Goal: Task Accomplishment & Management: Manage account settings

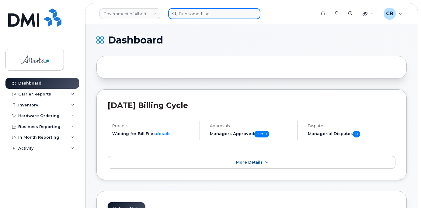
click at [187, 15] on input at bounding box center [214, 13] width 92 height 11
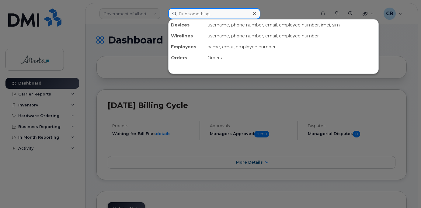
paste input "5874326139"
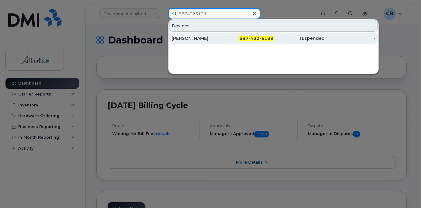
type input "5874326139"
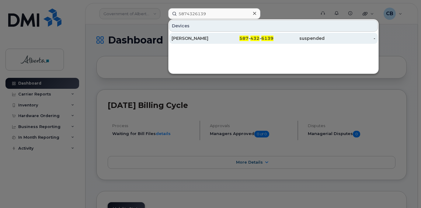
click at [191, 38] on div "Melanie Neufeld" at bounding box center [196, 38] width 51 height 6
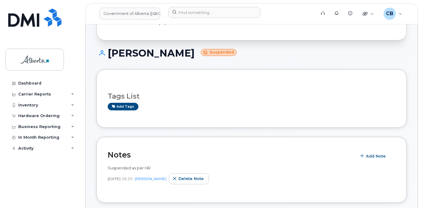
scroll to position [30, 0]
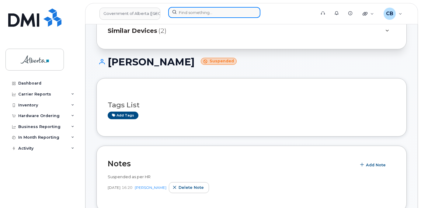
click at [193, 10] on input at bounding box center [214, 12] width 92 height 11
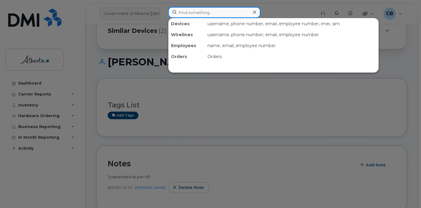
paste input "5873372583"
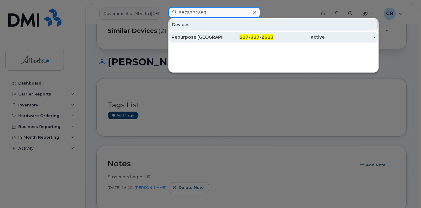
type input "5873372583"
click at [206, 36] on div "Repurpose [GEOGRAPHIC_DATA]" at bounding box center [196, 37] width 51 height 6
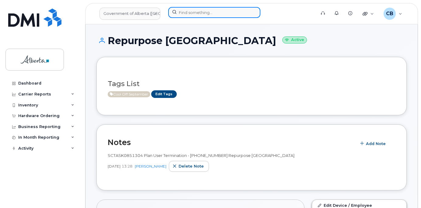
click at [187, 14] on input at bounding box center [214, 12] width 92 height 11
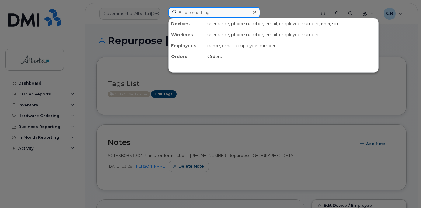
paste input "7802032436"
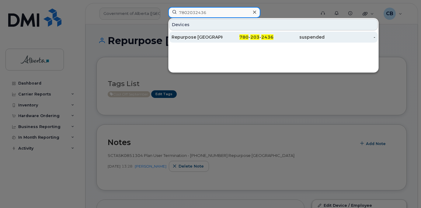
type input "7802032436"
click at [198, 37] on div "Repurpose [GEOGRAPHIC_DATA]" at bounding box center [196, 37] width 51 height 6
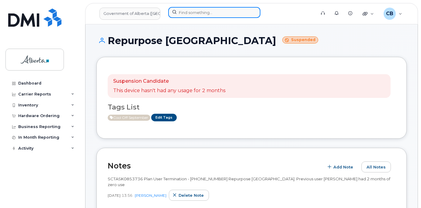
click at [198, 13] on input at bounding box center [214, 12] width 92 height 11
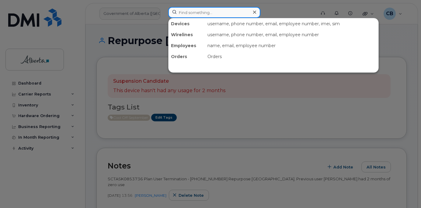
paste input "4033521835"
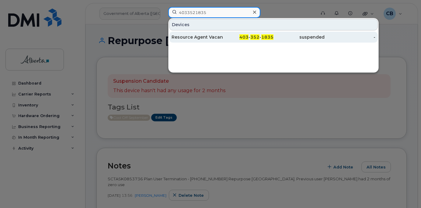
type input "4033521835"
click at [200, 38] on div "Resource Agent Vacant" at bounding box center [196, 37] width 51 height 6
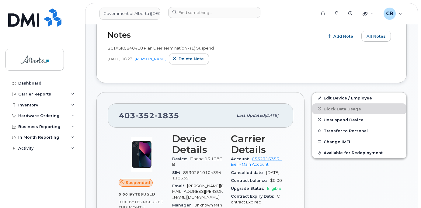
scroll to position [122, 0]
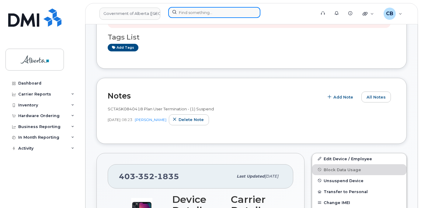
click at [179, 14] on input at bounding box center [214, 12] width 92 height 11
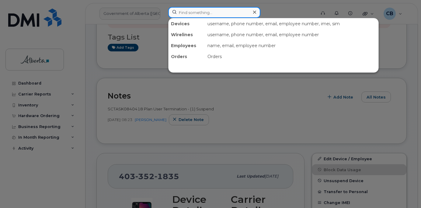
paste input "4033521835"
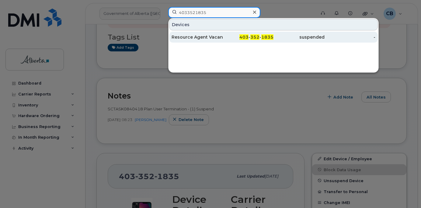
type input "4033521835"
click at [189, 37] on div "Resource Agent Vacant" at bounding box center [196, 37] width 51 height 6
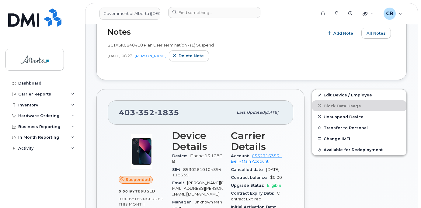
scroll to position [194, 0]
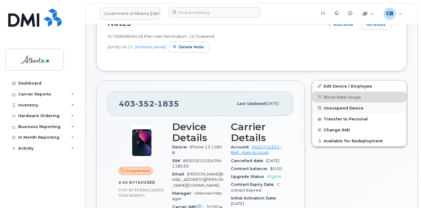
click at [338, 108] on span "Unsuspend Device" at bounding box center [344, 108] width 40 height 5
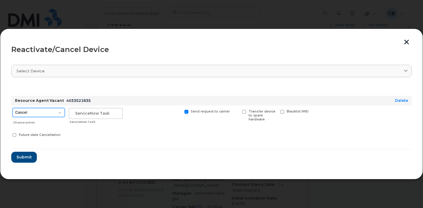
click at [61, 115] on select "Cancel Suspend - Extend Suspension Reactivate" at bounding box center [38, 112] width 52 height 9
select select "[object Object]"
click at [12, 108] on select "Cancel Suspend - Extend Suspension Reactivate" at bounding box center [38, 112] width 52 height 9
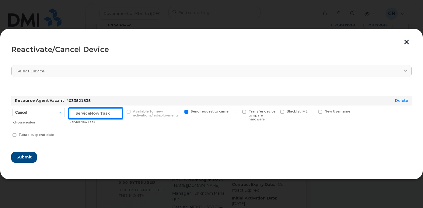
click at [86, 110] on input "text" at bounding box center [96, 113] width 54 height 11
paste input "SCTASK0852479"
type input "SCTASK0852479"
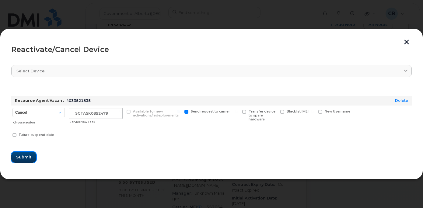
click at [21, 157] on span "Submit" at bounding box center [23, 157] width 15 height 6
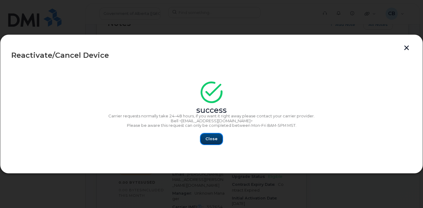
click at [205, 137] on button "Close" at bounding box center [211, 138] width 22 height 11
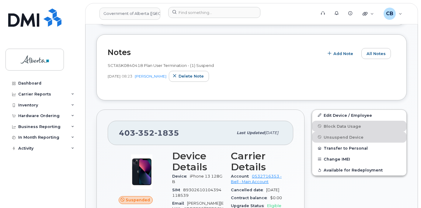
scroll to position [164, 0]
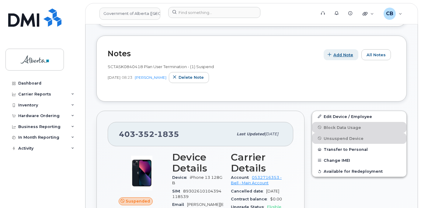
click at [338, 54] on span "Add Note" at bounding box center [343, 55] width 20 height 6
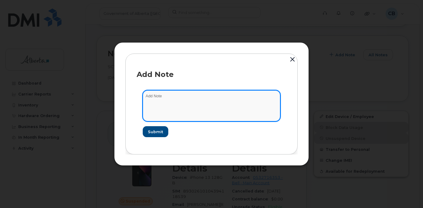
click at [163, 94] on textarea at bounding box center [211, 105] width 137 height 31
paste textarea "SCTASK0852479"
click at [150, 96] on textarea "SCTASK0852479" at bounding box center [211, 105] width 137 height 31
paste textarea "4033521835 DO NOT DELETE - BEING REASSIGNED to Trevor Poth. Previous user Resou…"
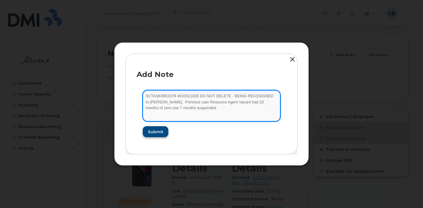
type textarea "SCTASK0852479 4033521835 DO NOT DELETE - BEING REASSIGNED to Trevor Poth. Previ…"
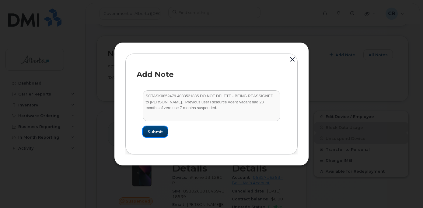
click at [157, 130] on span "Submit" at bounding box center [154, 132] width 15 height 6
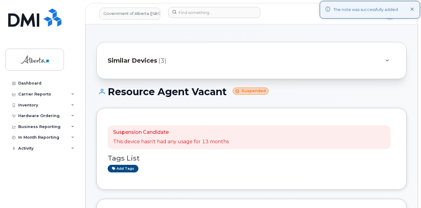
scroll to position [0, 0]
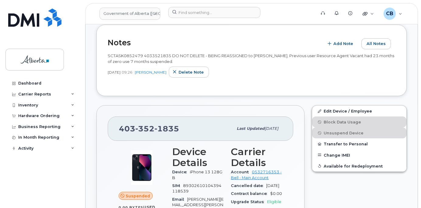
scroll to position [213, 0]
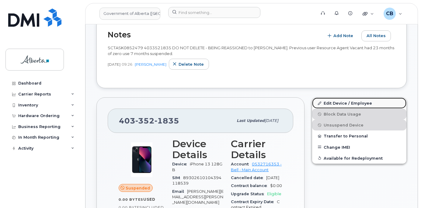
click at [338, 103] on link "Edit Device / Employee" at bounding box center [359, 103] width 94 height 11
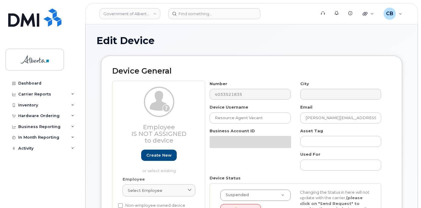
select select "4120336"
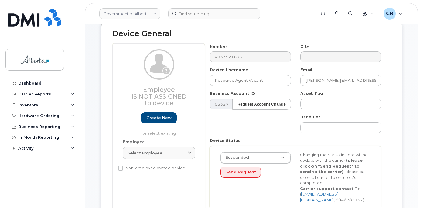
scroll to position [30, 0]
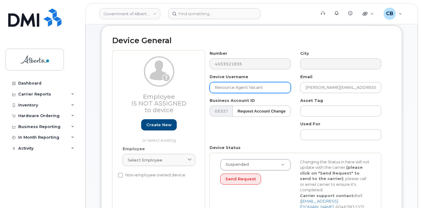
click at [220, 88] on input "Resource Agent Vacant" at bounding box center [250, 87] width 81 height 11
paste input "[PERSON_NAME][EMAIL_ADDRESS][PERSON_NAME][DOMAIN_NAME]"
type input "[PERSON_NAME][EMAIL_ADDRESS][PERSON_NAME][DOMAIN_NAME]"
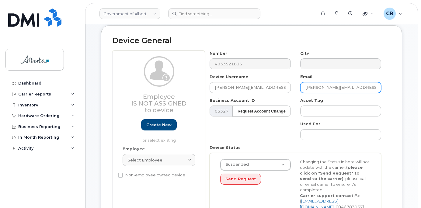
click at [306, 88] on input "Carmen.Andrew@gov.ab.ca" at bounding box center [340, 87] width 81 height 11
paste input "Trevor.Poth"
type input "[PERSON_NAME][EMAIL_ADDRESS][PERSON_NAME][DOMAIN_NAME]"
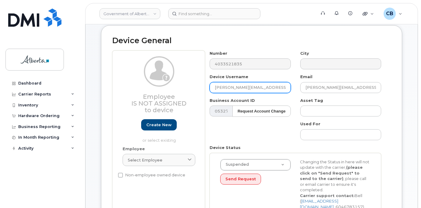
drag, startPoint x: 262, startPoint y: 86, endPoint x: 238, endPoint y: 88, distance: 24.1
click at [238, 88] on input "[PERSON_NAME][EMAIL_ADDRESS][PERSON_NAME][DOMAIN_NAME]" at bounding box center [250, 87] width 81 height 11
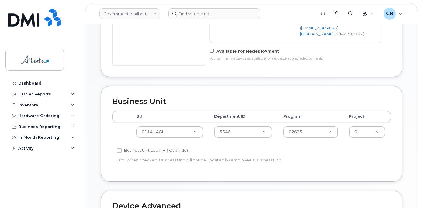
scroll to position [208, 0]
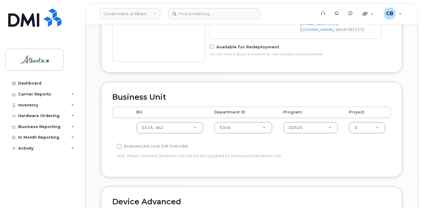
type input "[PERSON_NAME]"
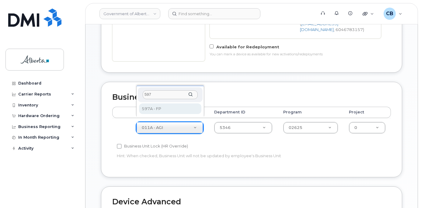
type input "597"
select select "4797726"
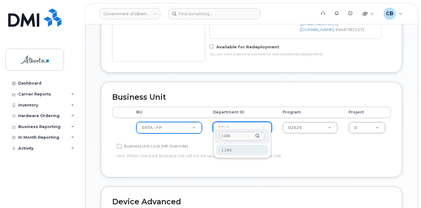
type input "1186"
type input "4752552"
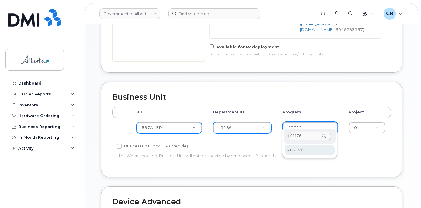
type input "03176"
type input "4753182"
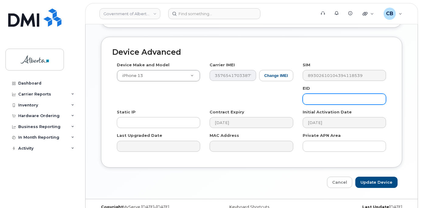
scroll to position [360, 0]
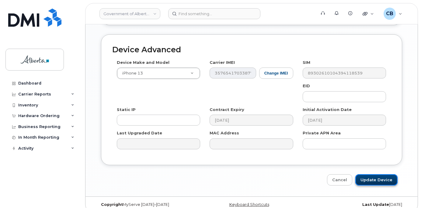
click at [369, 174] on input "Update Device" at bounding box center [376, 179] width 42 height 11
type input "Saving..."
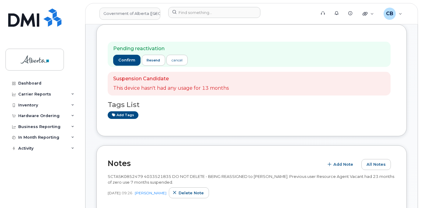
scroll to position [91, 0]
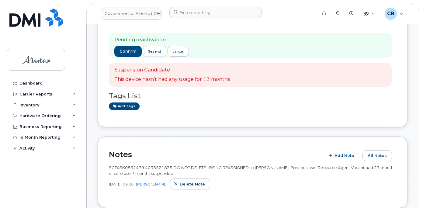
scroll to position [182, 0]
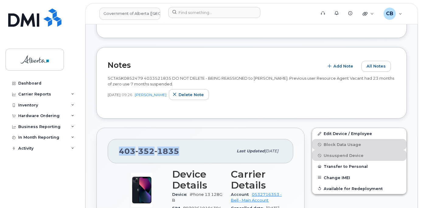
drag, startPoint x: 178, startPoint y: 150, endPoint x: 120, endPoint y: 149, distance: 58.1
click at [120, 149] on span "[PHONE_NUMBER]" at bounding box center [149, 151] width 60 height 9
copy span "[PHONE_NUMBER]"
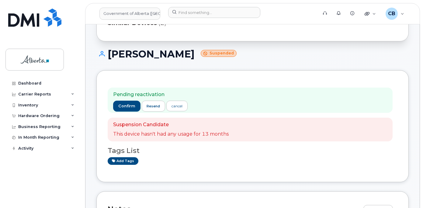
scroll to position [0, 0]
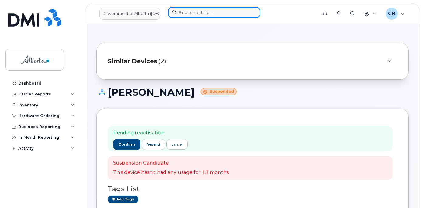
click at [186, 13] on input at bounding box center [214, 12] width 92 height 11
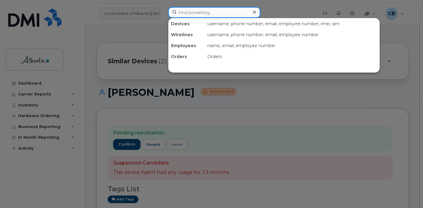
paste input "4033821318"
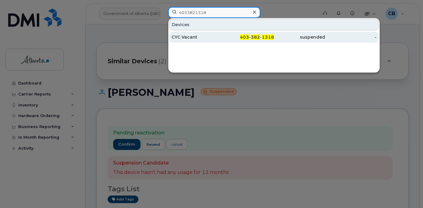
type input "4033821318"
click at [187, 36] on div "CYC Vacant" at bounding box center [196, 37] width 51 height 6
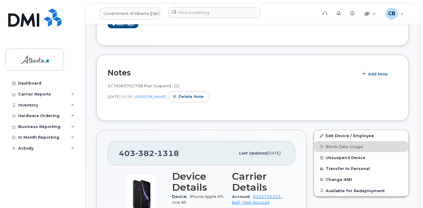
scroll to position [122, 0]
click at [341, 156] on span "Unsuspend Device" at bounding box center [346, 157] width 40 height 5
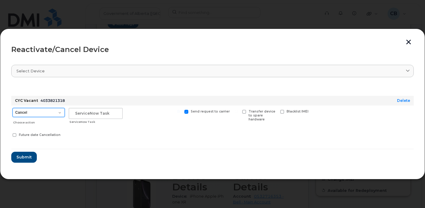
click at [61, 112] on select "Cancel Suspend - Extend Suspension Reactivate" at bounding box center [38, 112] width 52 height 9
select select "[object Object]"
click at [12, 108] on select "Cancel Suspend - Extend Suspension Reactivate" at bounding box center [38, 112] width 52 height 9
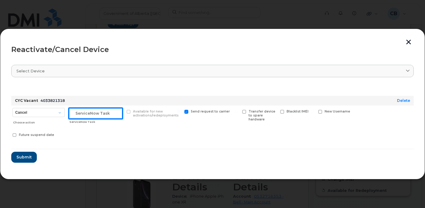
click at [99, 116] on input "text" at bounding box center [96, 113] width 54 height 11
paste input "SCTASK0851263"
type input "SCTASK0851263"
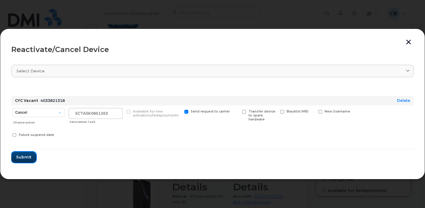
click at [21, 158] on span "Submit" at bounding box center [23, 157] width 15 height 6
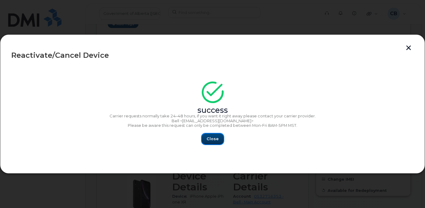
click at [209, 137] on span "Close" at bounding box center [212, 139] width 12 height 6
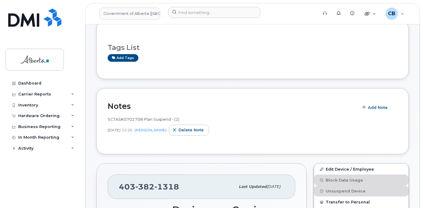
scroll to position [91, 0]
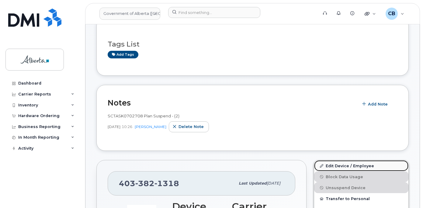
click at [346, 165] on link "Edit Device / Employee" at bounding box center [361, 165] width 94 height 11
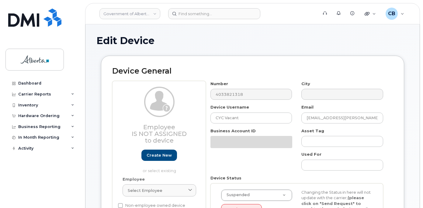
select select "29588065"
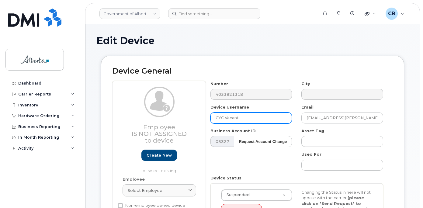
drag, startPoint x: 240, startPoint y: 119, endPoint x: 213, endPoint y: 117, distance: 26.8
click at [213, 117] on input "CYC Vacant" at bounding box center [251, 118] width 82 height 11
paste input "Danielle Elke"
type input "Danielle Elke"
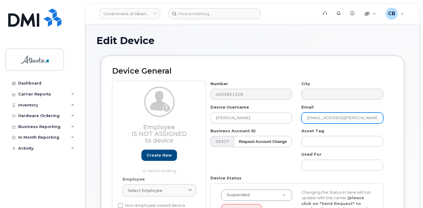
drag, startPoint x: 359, startPoint y: 117, endPoint x: 306, endPoint y: 115, distance: 53.5
click at [306, 115] on input "Winnie.Pichay-Dominguez@gov.ab.ca" at bounding box center [342, 118] width 82 height 11
paste input "Danielle Elke"
click at [324, 115] on input "Danielle Elke@gov.ab.ca" at bounding box center [342, 118] width 82 height 11
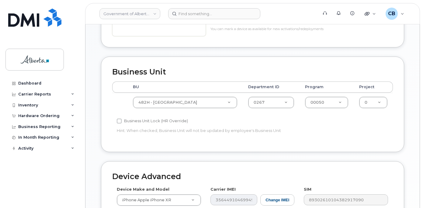
scroll to position [243, 0]
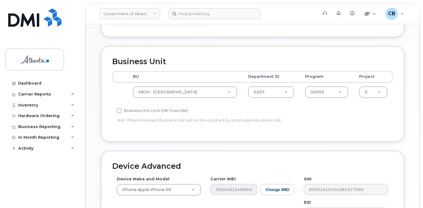
type input "Danielle.Elke@gov.ab.ca"
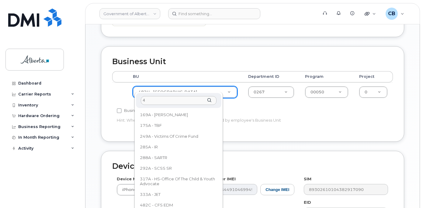
scroll to position [0, 0]
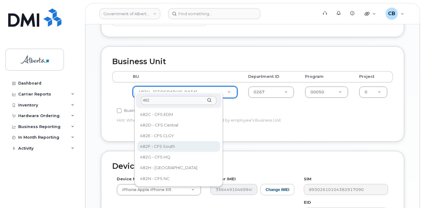
type input "482"
select select "4749740"
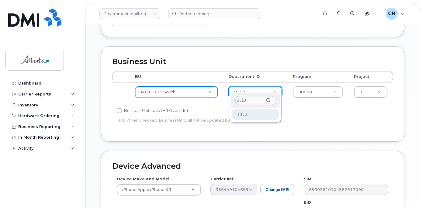
type input "1313"
type input "4752580"
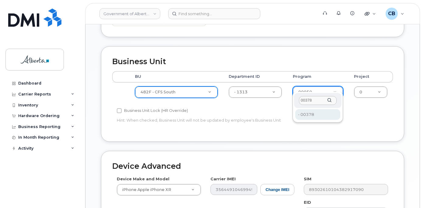
type input "00378"
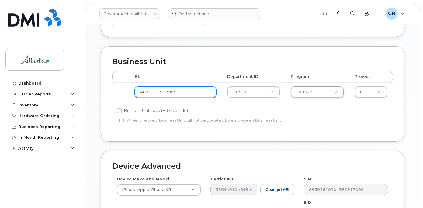
type input "4124524"
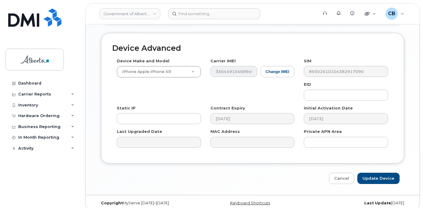
scroll to position [362, 0]
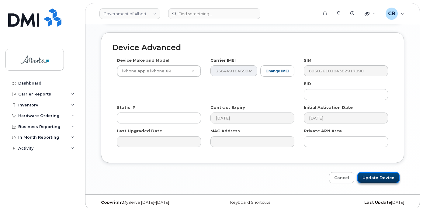
click at [376, 172] on input "Update Device" at bounding box center [378, 177] width 42 height 11
type input "Saving..."
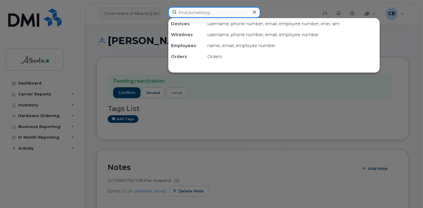
click at [200, 14] on input at bounding box center [214, 12] width 92 height 11
paste input "7802394026"
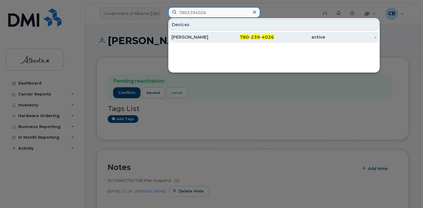
type input "7802394026"
click at [189, 36] on div "[PERSON_NAME]" at bounding box center [196, 37] width 51 height 6
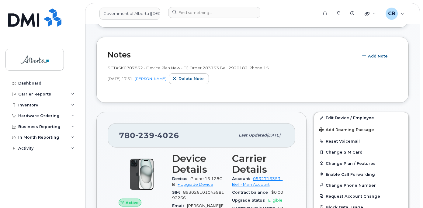
scroll to position [94, 0]
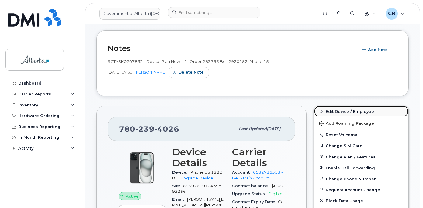
click at [341, 111] on link "Edit Device / Employee" at bounding box center [361, 111] width 94 height 11
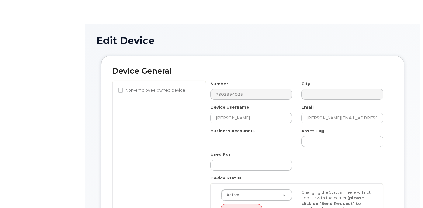
select select "4749733"
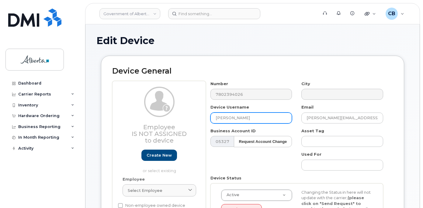
click at [218, 117] on input "[PERSON_NAME]" at bounding box center [251, 118] width 82 height 11
paste input "Administrative Team Lead Vacant"
type input "Administrative Team Lead Vacant"
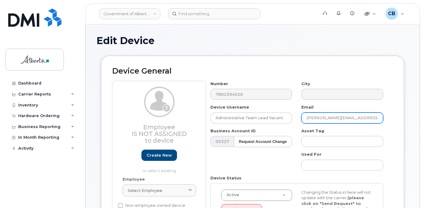
click at [310, 117] on input "[PERSON_NAME][EMAIL_ADDRESS][PERSON_NAME][DOMAIN_NAME]" at bounding box center [342, 118] width 82 height 11
paste input "[PERSON_NAME].[PERSON_NAME]"
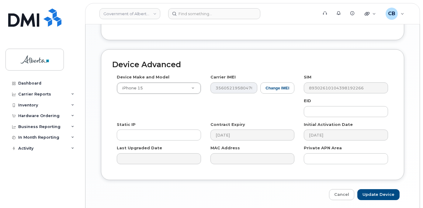
scroll to position [344, 0]
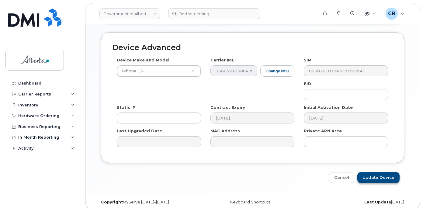
type input "[PERSON_NAME][EMAIL_ADDRESS][PERSON_NAME][DOMAIN_NAME]"
click at [374, 172] on input "Update Device" at bounding box center [378, 177] width 42 height 11
type input "Saving..."
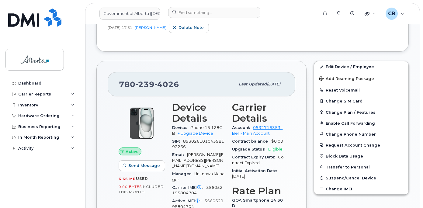
scroll to position [193, 0]
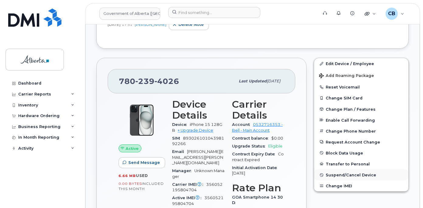
click at [359, 175] on span "Suspend/Cancel Device" at bounding box center [351, 175] width 50 height 5
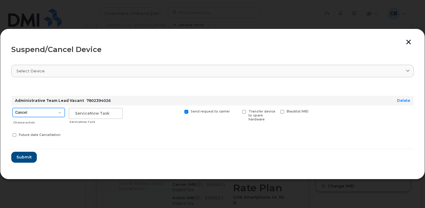
click at [60, 112] on select "Cancel Suspend - Extend Suspension Suspend - Reduced Rate Suspend - Lost Device…" at bounding box center [38, 112] width 52 height 9
select select "[object Object]"
click at [12, 108] on select "Cancel Suspend - Extend Suspension Suspend - Reduced Rate Suspend - Lost Device…" at bounding box center [38, 112] width 52 height 9
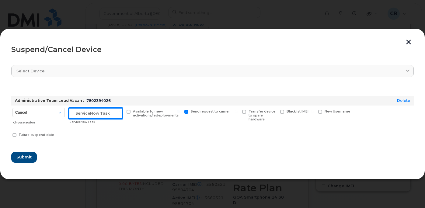
click at [89, 115] on input "text" at bounding box center [96, 113] width 54 height 11
paste input "SCTASK0851705"
type input "SCTASK0851705"
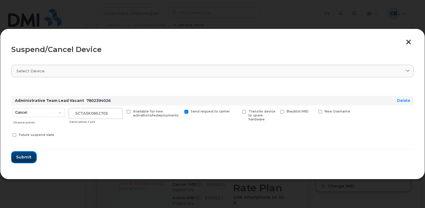
click at [22, 155] on span "Submit" at bounding box center [23, 157] width 15 height 6
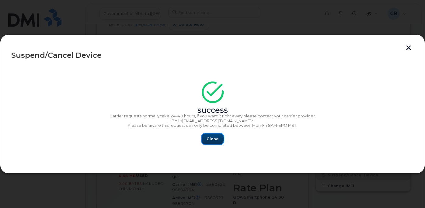
click at [208, 137] on span "Close" at bounding box center [212, 139] width 12 height 6
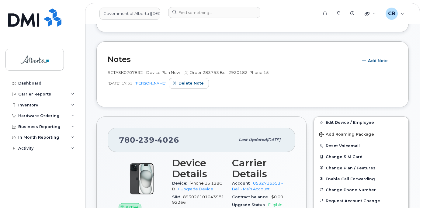
scroll to position [133, 0]
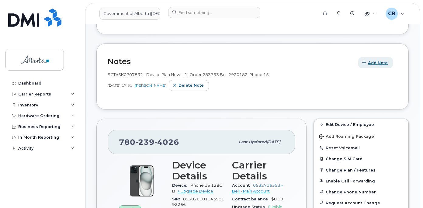
click at [373, 59] on button "Add Note" at bounding box center [375, 62] width 35 height 11
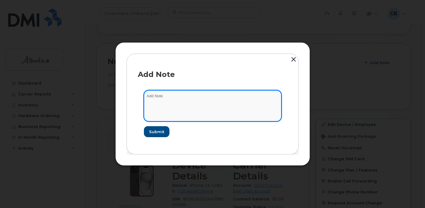
click at [159, 96] on textarea at bounding box center [212, 105] width 137 height 31
paste textarea "SCTASK0851705"
paste textarea "Plan Suspend … device IMEI s/n. Requested by ..."
click at [199, 95] on textarea "SCTASK0851705-Plan Suspend … device IMEI s/n. Requested by ..." at bounding box center [212, 105] width 137 height 31
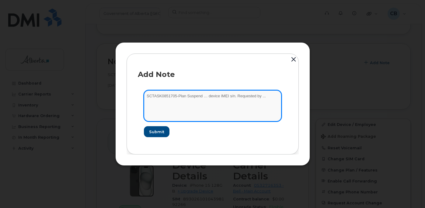
paste textarea "7802394026"
click at [223, 95] on textarea "SCTASK0851705-Plan Suspend 7802394026 device IMEI s/n. Requested by ..." at bounding box center [212, 105] width 137 height 31
click at [242, 95] on textarea "SCTASK0851705-Plan Suspend 7802394026 device IMEI s/n. Requested by ..." at bounding box center [212, 105] width 137 height 31
paste textarea "iPhone 15 128GB 356052195804704 HQY7FCJGWG"
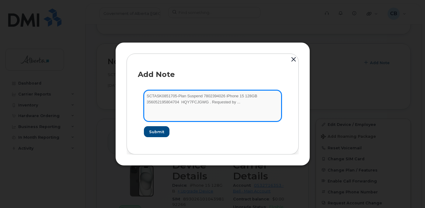
click at [241, 95] on textarea "SCTASK0851705-Plan Suspend 7802394026 iPhone 15 128GB 356052195804704 HQY7FCJGW…" at bounding box center [212, 105] width 137 height 31
click at [198, 104] on textarea "SCTASK0851705-Plan Suspend 7802394026 iPhone 15 356052195804704 HQY7FCJGWG . Re…" at bounding box center [212, 105] width 137 height 31
drag, startPoint x: 201, startPoint y: 103, endPoint x: 198, endPoint y: 103, distance: 3.1
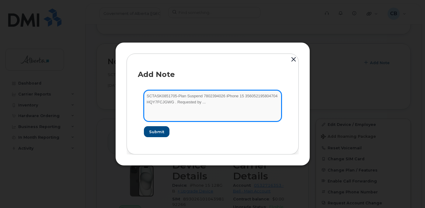
click at [198, 103] on textarea "SCTASK0851705-Plan Suspend 7802394026 iPhone 15 356052195804704 HQY7FCJGWG . Re…" at bounding box center [212, 105] width 137 height 31
paste textarea "Angela Cooper"
click at [172, 103] on textarea "SCTASK0851705-Plan Suspend 7802394026 iPhone 15 356052195804704 HQY7FCJGWG . Re…" at bounding box center [212, 105] width 137 height 31
type textarea "SCTASK0851705-Plan Suspend 7802394026 iPhone 15 356052195804704 HQY7FCJGWG. Req…"
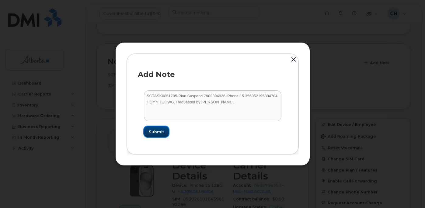
click at [163, 133] on span "Submit" at bounding box center [156, 132] width 15 height 6
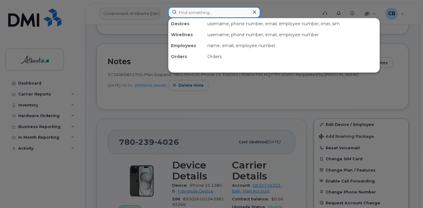
click at [183, 14] on input at bounding box center [214, 12] width 92 height 11
paste input "5872024852"
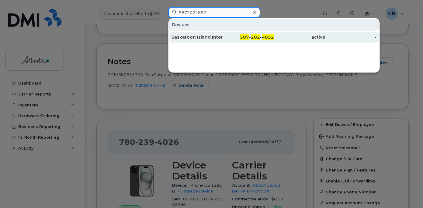
type input "5872024852"
click at [185, 36] on div "Saskatoon Island Interpreter" at bounding box center [196, 37] width 51 height 6
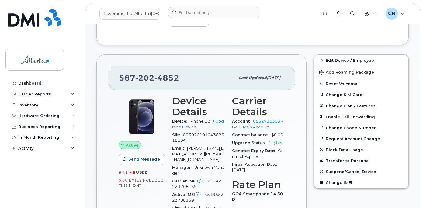
scroll to position [204, 0]
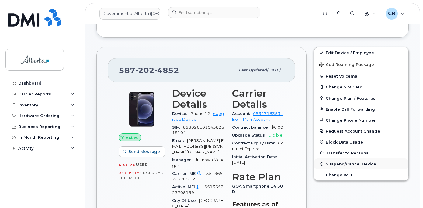
click at [344, 164] on span "Suspend/Cancel Device" at bounding box center [351, 164] width 50 height 5
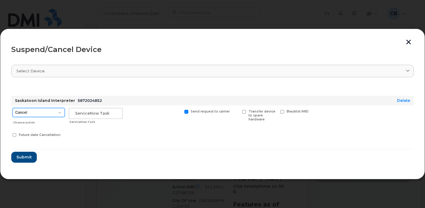
click at [58, 114] on select "Cancel Suspend - Extend Suspension Suspend - Reduced Rate Suspend - Lost Device…" at bounding box center [38, 112] width 52 height 9
select select "[object Object]"
click at [12, 108] on select "Cancel Suspend - Extend Suspension Suspend - Reduced Rate Suspend - Lost Device…" at bounding box center [38, 112] width 52 height 9
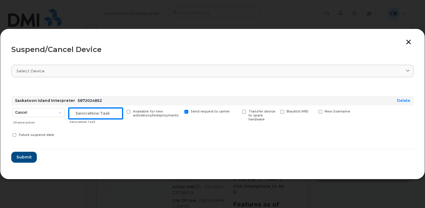
click at [88, 113] on input "text" at bounding box center [96, 113] width 54 height 11
paste input "SCTASK0851829"
type input "SCTASK0851829"
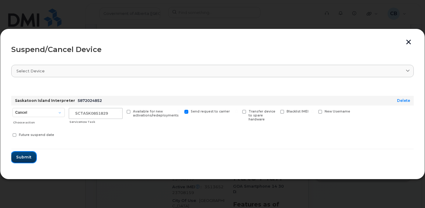
click at [22, 156] on span "Submit" at bounding box center [23, 157] width 15 height 6
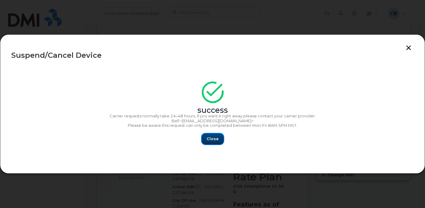
click at [215, 140] on span "Close" at bounding box center [212, 139] width 12 height 6
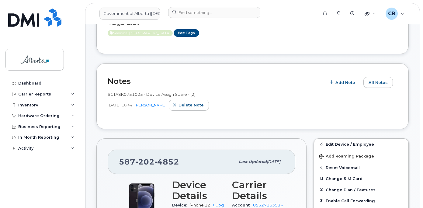
scroll to position [105, 0]
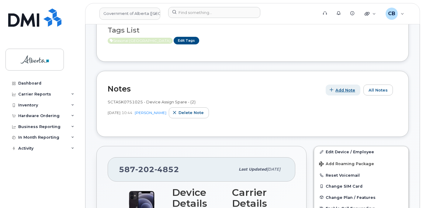
click at [343, 92] on span "Add Note" at bounding box center [345, 90] width 20 height 6
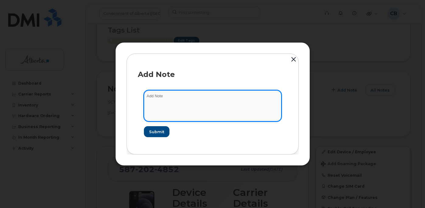
click at [153, 95] on textarea at bounding box center [212, 105] width 137 height 31
paste textarea "SCTASK0851829"
paste textarea "Plan Suspend … device IMEI s/n. Requested by ..."
click at [199, 96] on textarea "SCTASK0851829-Plan Suspend … device IMEI s/n. Requested by ..." at bounding box center [212, 105] width 137 height 31
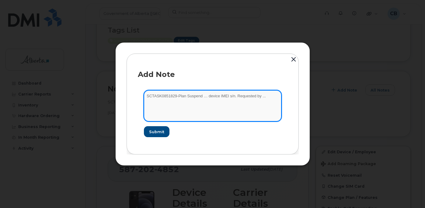
paste textarea "5872024852"
click at [223, 95] on textarea "SCTASK0851829-Plan Suspend 5872024852 device IMEI s/n. Requested by ..." at bounding box center [212, 105] width 137 height 31
click at [242, 95] on textarea "SCTASK0851829-Plan Suspend 5872024852 device IMEI s/n. Requested by ..." at bounding box center [212, 105] width 137 height 31
paste textarea "iPhone 12 351365223708159 DX3GL2QX0F00"
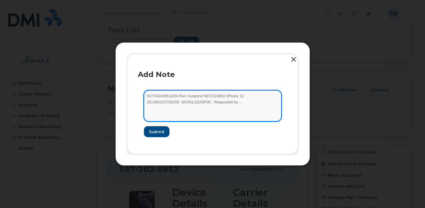
click at [240, 94] on textarea "SCTASK0851829-Plan Suspend 5872024852 iPhone 12 351365223708159 DX3GL2QX0F00 . …" at bounding box center [212, 105] width 137 height 31
click at [146, 104] on textarea "SCTASK0851829-Plan Suspend 5872024852 iPhone 12 351365223708159 DX3GL2QX0F00 . …" at bounding box center [212, 105] width 137 height 31
click at [175, 102] on textarea "SCTASK0851829-Plan Suspend 5872024852 iPhone 12 351365223708159 DX3GL2QX0F00 . …" at bounding box center [212, 105] width 137 height 31
click at [199, 103] on textarea "SCTASK0851829-Plan Suspend 5872024852 iPhone 12 351365223708159 DX3GL2QX0F00. R…" at bounding box center [212, 105] width 137 height 31
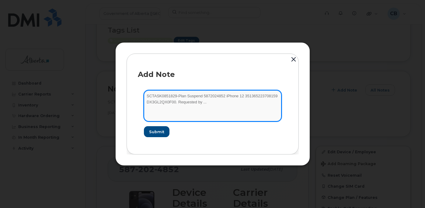
drag, startPoint x: 202, startPoint y: 102, endPoint x: 198, endPoint y: 104, distance: 4.4
click at [198, 104] on textarea "SCTASK0851829-Plan Suspend 5872024852 iPhone 12 351365223708159 DX3GL2QX0F00. R…" at bounding box center [212, 105] width 137 height 31
paste textarea "Shelly Williams"
click at [225, 102] on textarea "SCTASK0851829-Plan Suspend 5872024852 iPhone 12 351365223708159 DX3GL2QX0F00. R…" at bounding box center [212, 105] width 137 height 31
click at [200, 102] on textarea "SCTASK0851829-Plan Suspend 5872024852 iPhone 12 351365223708159 DX3GL2QX0F00. R…" at bounding box center [212, 105] width 137 height 31
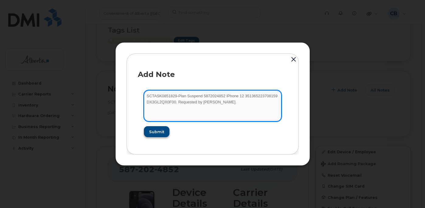
type textarea "SCTASK0851829-Plan Suspend 5872024852 iPhone 12 351365223708159 DX3GL2QX0F00. R…"
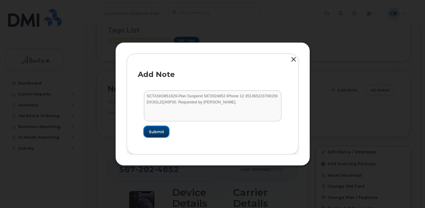
click at [161, 132] on span "Submit" at bounding box center [156, 132] width 15 height 6
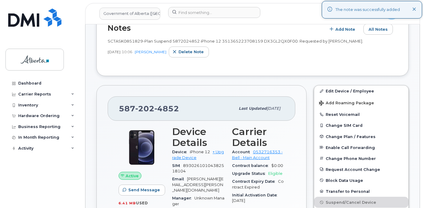
scroll to position [136, 0]
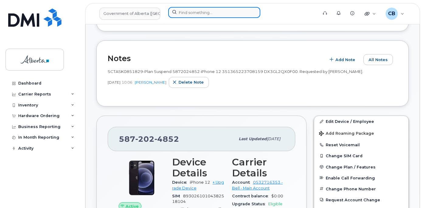
click at [184, 14] on input at bounding box center [214, 12] width 92 height 11
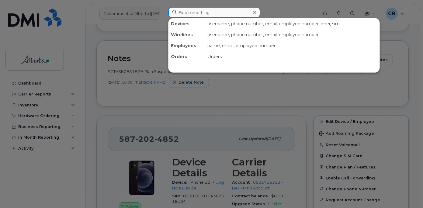
paste input "4038747940"
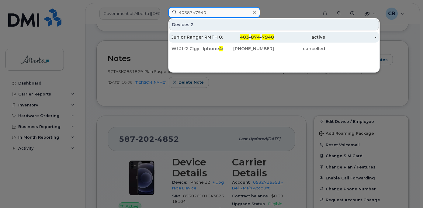
type input "4038747940"
click at [189, 36] on div "Junior Ranger RMTH 02" at bounding box center [196, 37] width 51 height 6
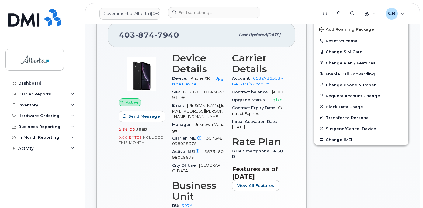
scroll to position [243, 0]
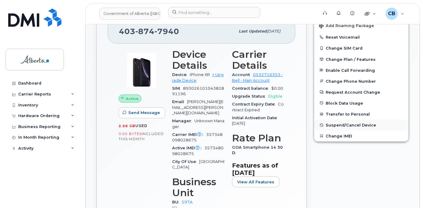
click at [355, 125] on span "Suspend/Cancel Device" at bounding box center [351, 125] width 50 height 5
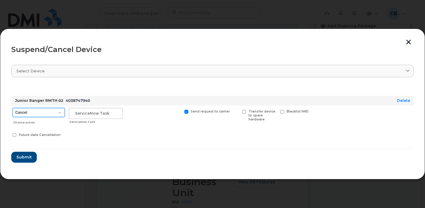
click at [59, 110] on select "Cancel Suspend - Extend Suspension Suspend - Reduced Rate Suspend - Lost Device…" at bounding box center [38, 112] width 52 height 9
select select "[object Object]"
click at [12, 108] on select "Cancel Suspend - Extend Suspension Suspend - Reduced Rate Suspend - Lost Device…" at bounding box center [38, 112] width 52 height 9
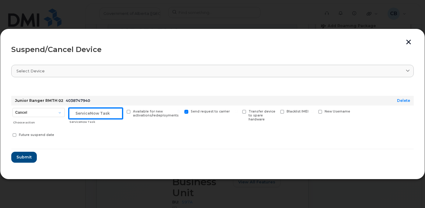
click at [77, 113] on input "text" at bounding box center [96, 113] width 54 height 11
paste input "SCTASK0851830"
type input "SCTASK0851830"
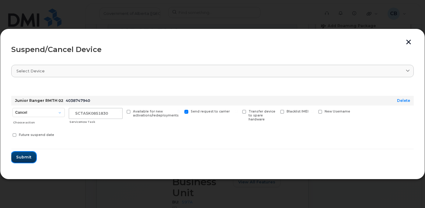
click at [24, 156] on span "Submit" at bounding box center [23, 157] width 15 height 6
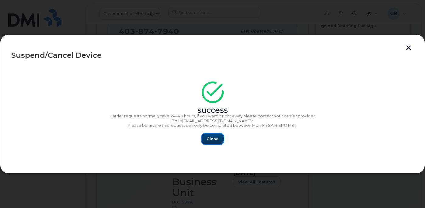
click at [213, 139] on span "Close" at bounding box center [212, 139] width 12 height 6
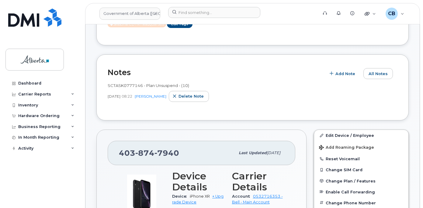
scroll to position [91, 0]
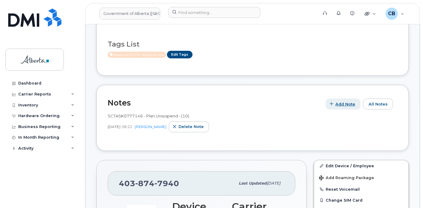
click at [346, 103] on span "Add Note" at bounding box center [345, 104] width 20 height 6
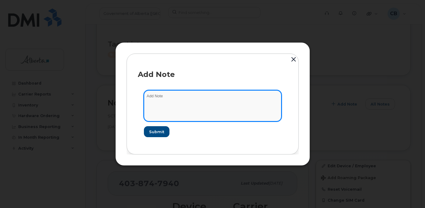
click at [168, 99] on textarea at bounding box center [212, 105] width 137 height 31
paste textarea "SCTASK0851830"
paste textarea "Plan Suspend … device IMEI s/n. Requested by ..."
click at [199, 98] on textarea "SCTASK0851830-Plan Suspend … device IMEI s/n. Requested by ..." at bounding box center [212, 105] width 137 height 31
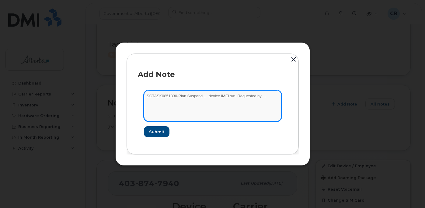
paste textarea "4038747940"
click at [223, 96] on textarea "SCTASK0851830-Plan Suspend 4038747940 device IMEI s/n. Requested by ..." at bounding box center [212, 105] width 137 height 31
click at [243, 97] on textarea "SCTASK0851830-Plan Suspend 4038747940 device IMEI s/n. Requested by ..." at bounding box center [212, 105] width 137 height 31
paste textarea "iPhone XR 357348098028675 F17XNFXQKXKN"
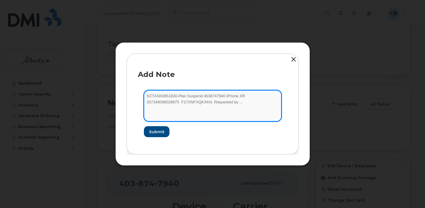
click at [241, 96] on textarea "SCTASK0851830-Plan Suspend 4038747940 iPhone XR 357348098028675 F17XNFXQKXKN. R…" at bounding box center [212, 105] width 137 height 31
click at [147, 101] on textarea "SCTASK0851830-Plan Suspend 4038747940 iPhone XR 357348098028675 F17XNFXQKXKN. R…" at bounding box center [212, 105] width 137 height 31
click at [200, 102] on textarea "SCTASK0851830-Plan Suspend 4038747940 iPhone XR 357348098028675 F17XNFXQKXKN. R…" at bounding box center [212, 105] width 137 height 31
paste textarea "[PERSON_NAME]"
click at [150, 96] on textarea "SCTASK0851830-Plan Suspend 4038747940 iPhone XR 357348098028675 F17XNFXQKXKN. R…" at bounding box center [212, 105] width 137 height 31
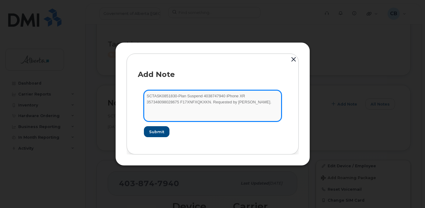
click at [150, 96] on textarea "SCTASK0851830-Plan Suspend 4038747940 iPhone XR 357348098028675 F17XNFXQKXKN. R…" at bounding box center [212, 105] width 137 height 31
type textarea "SCTASK0851830-Plan Suspend 4038747940 iPhone XR 357348098028675 F17XNFXQKXKN. R…"
click at [223, 105] on textarea "SCTASK0851830-Plan Suspend 4038747940 iPhone XR 357348098028675 F17XNFXQKXKN. R…" at bounding box center [212, 105] width 137 height 31
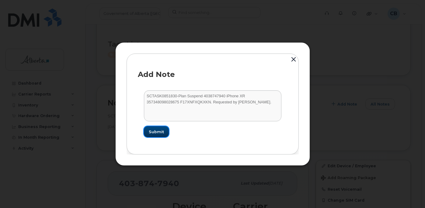
click at [157, 130] on span "Submit" at bounding box center [156, 132] width 15 height 6
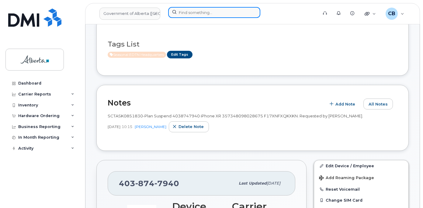
click at [188, 13] on input at bounding box center [214, 12] width 92 height 11
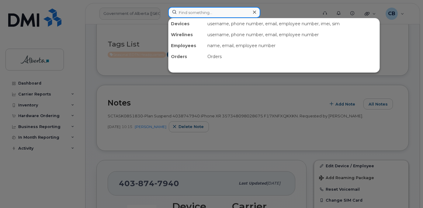
paste input "4038279836"
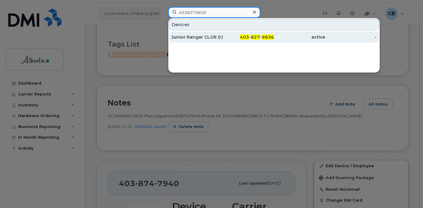
type input "4038279836"
click at [194, 36] on div "Junior Ranger CLGR 01" at bounding box center [196, 37] width 51 height 6
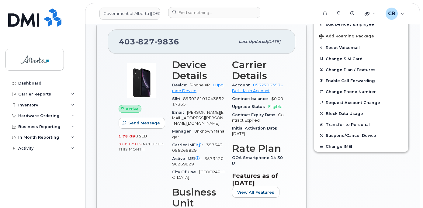
scroll to position [265, 0]
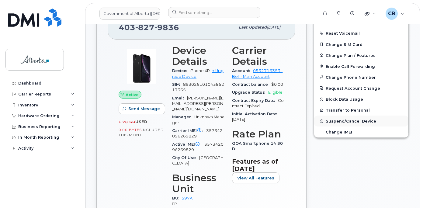
click at [343, 120] on span "Suspend/Cancel Device" at bounding box center [351, 121] width 50 height 5
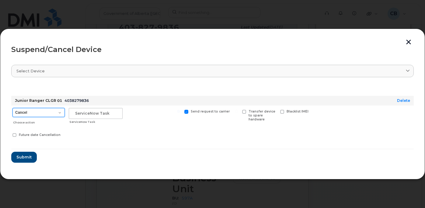
click at [61, 113] on select "Cancel Suspend - Extend Suspension Suspend - Reduced Rate Suspend - Lost Device…" at bounding box center [38, 112] width 52 height 9
select select "[object Object]"
click at [12, 108] on select "Cancel Suspend - Extend Suspension Suspend - Reduced Rate Suspend - Lost Device…" at bounding box center [38, 112] width 52 height 9
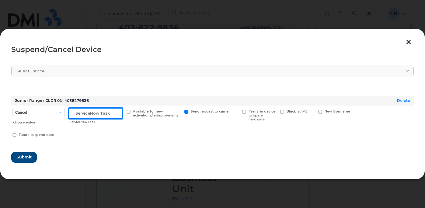
click at [86, 112] on input "text" at bounding box center [96, 113] width 54 height 11
paste input "SCTASK0851830"
type input "SCTASK0851830"
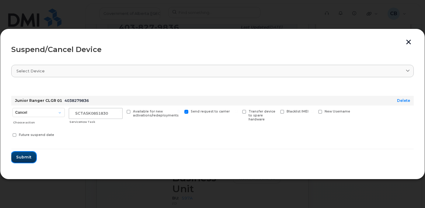
click at [27, 157] on span "Submit" at bounding box center [23, 157] width 15 height 6
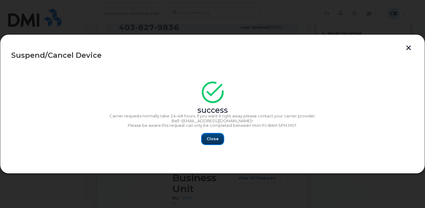
click at [213, 139] on span "Close" at bounding box center [212, 139] width 12 height 6
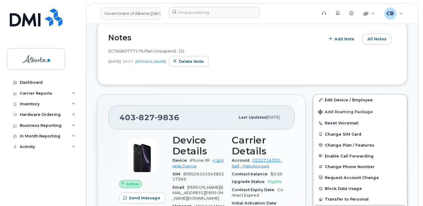
scroll to position [143, 0]
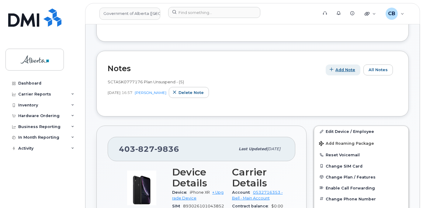
click at [346, 69] on span "Add Note" at bounding box center [345, 70] width 20 height 6
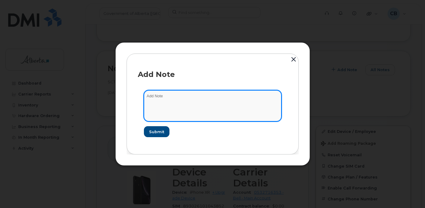
click at [156, 97] on textarea at bounding box center [212, 105] width 137 height 31
paste textarea "SCTASK0851830-Plan Suspend 4038747940 iPhone XR 357348098028675 F17XNFXQKXKN. R…"
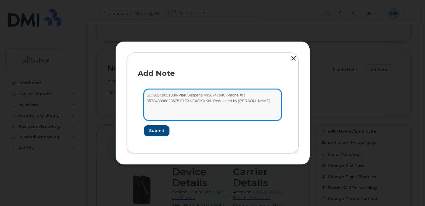
click at [205, 94] on textarea "SCTASK0851830-Plan Suspend 4038747940 iPhone XR 357348098028675 F17XNFXQKXKN. R…" at bounding box center [212, 104] width 137 height 31
paste textarea "279836"
click at [241, 95] on textarea "SCTASK0851830-Plan Suspend 4038279836 iPhone XR 357348098028675 F17XNFXQKXKN. R…" at bounding box center [212, 104] width 137 height 31
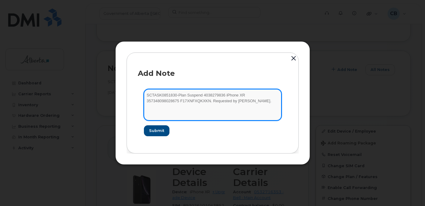
click at [171, 101] on textarea "SCTASK0851830-Plan Suspend 4038279836 iPhone XR 357348098028675 F17XNFXQKXKN. R…" at bounding box center [212, 104] width 137 height 31
paste textarea "2096269829 DNPXPXV8"
type textarea "SCTASK0851830-Plan Suspend 4038279836 iPhone XR 357342096269829 DNPXPXV8KXKN. R…"
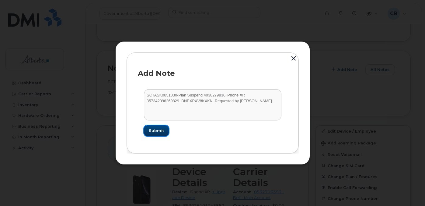
click at [158, 130] on span "Submit" at bounding box center [156, 131] width 15 height 6
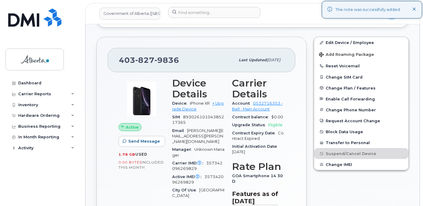
scroll to position [204, 0]
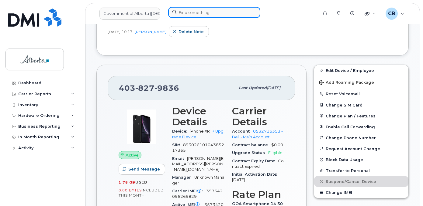
click at [194, 9] on input at bounding box center [214, 12] width 92 height 11
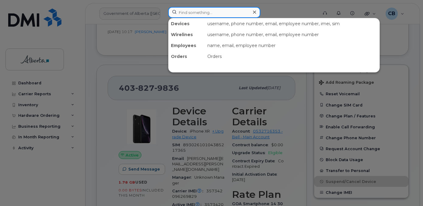
paste input "4034839378"
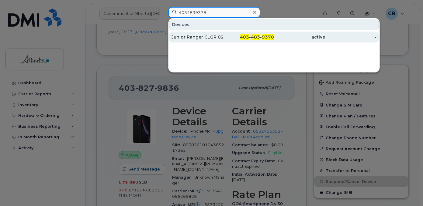
type input "4034839378"
click at [193, 37] on div "Junior Ranger CLGR 02" at bounding box center [196, 37] width 51 height 6
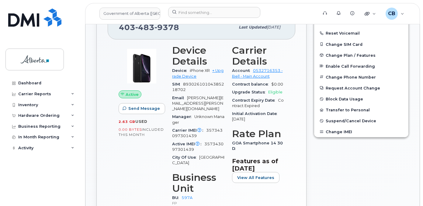
scroll to position [274, 0]
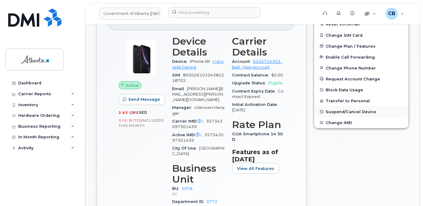
click at [338, 110] on span "Suspend/Cancel Device" at bounding box center [351, 112] width 50 height 5
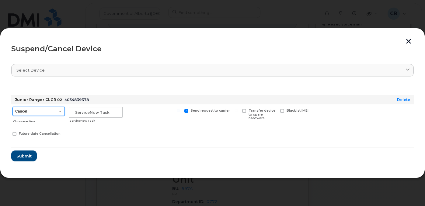
click at [61, 112] on select "Cancel Suspend - Extend Suspension Suspend - Reduced Rate Suspend - Lost Device…" at bounding box center [38, 111] width 52 height 9
select select "[object Object]"
click at [12, 107] on select "Cancel Suspend - Extend Suspension Suspend - Reduced Rate Suspend - Lost Device…" at bounding box center [38, 111] width 52 height 9
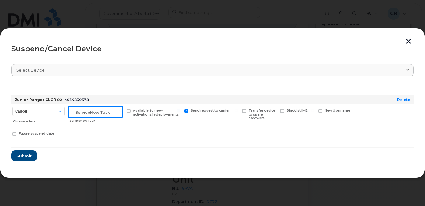
click at [84, 110] on input "text" at bounding box center [96, 112] width 54 height 11
paste input "SCTASK0851830"
type input "SCTASK0851830"
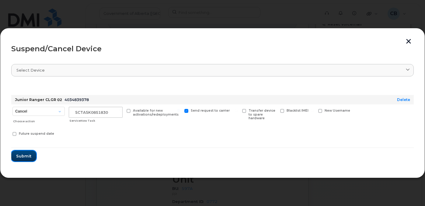
click at [23, 156] on span "Submit" at bounding box center [23, 157] width 15 height 6
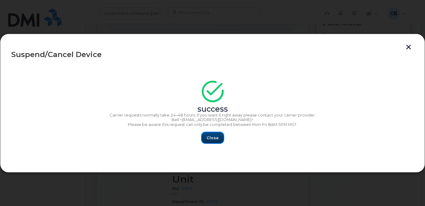
drag, startPoint x: 210, startPoint y: 134, endPoint x: 217, endPoint y: 143, distance: 11.4
click at [210, 134] on button "Close" at bounding box center [213, 138] width 22 height 11
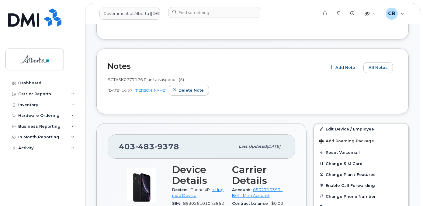
scroll to position [131, 0]
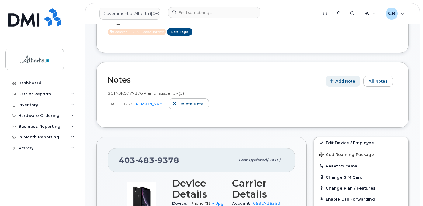
click at [342, 79] on span "Add Note" at bounding box center [345, 81] width 20 height 6
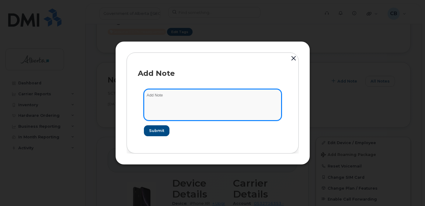
click at [202, 102] on textarea at bounding box center [212, 104] width 137 height 31
paste textarea "SCTASK0851830-Plan Suspend 4038747940 iPhone XR 357348098028675 F17XNFXQKXKN. R…"
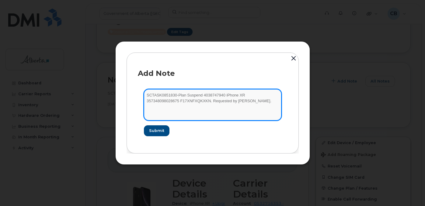
click at [202, 95] on textarea "SCTASK0851830-Plan Suspend 4038747940 iPhone XR 357348098028675 F17XNFXQKXKN. R…" at bounding box center [212, 104] width 137 height 31
paste textarea "4839378"
click at [246, 94] on textarea "SCTASK0851830-Plan Suspend 4034839378 iPhone XR 357348098028675 F17XNFXQKXKN. R…" at bounding box center [212, 104] width 137 height 31
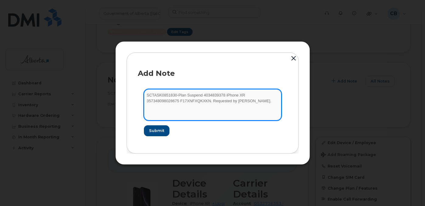
click at [172, 101] on textarea "SCTASK0851830-Plan Suspend 4034839378 iPhone XR 357348098028675 F17XNFXQKXKN. R…" at bounding box center [212, 104] width 137 height 31
paste textarea "3097301439 FK1XTGSX"
type textarea "SCTASK0851830-Plan Suspend 4034839378 iPhone XR 357343097301439 FK1XTGSXKXKN. R…"
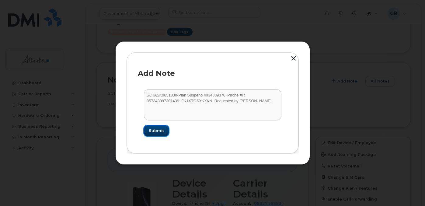
click at [159, 128] on span "Submit" at bounding box center [156, 131] width 15 height 6
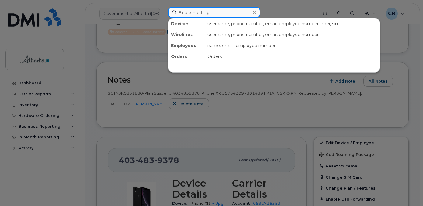
click at [187, 10] on input at bounding box center [214, 12] width 92 height 11
paste input "7807926214"
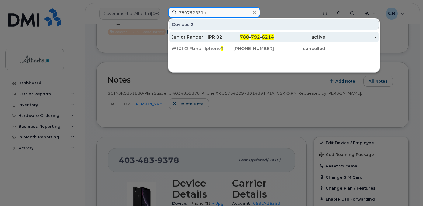
type input "7807926214"
click at [190, 36] on div "Junior Ranger HIPR 02" at bounding box center [196, 37] width 51 height 6
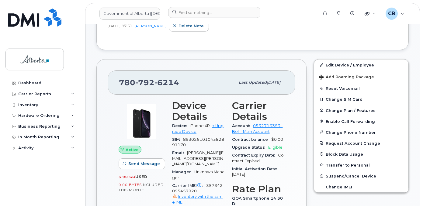
scroll to position [182, 0]
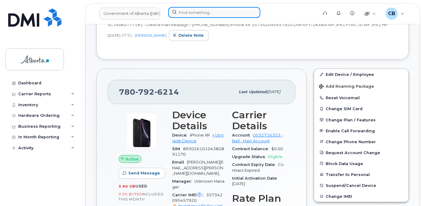
click at [199, 12] on input at bounding box center [214, 12] width 92 height 11
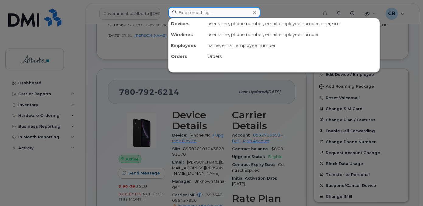
paste input "7805189180"
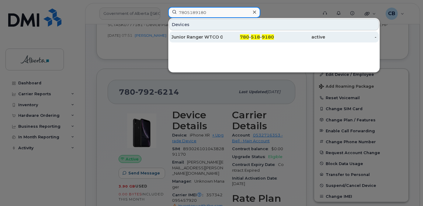
type input "7805189180"
click at [198, 36] on div "Junior Ranger WTCO 01" at bounding box center [196, 37] width 51 height 6
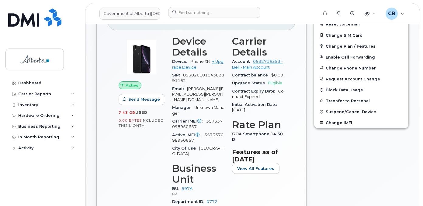
scroll to position [213, 0]
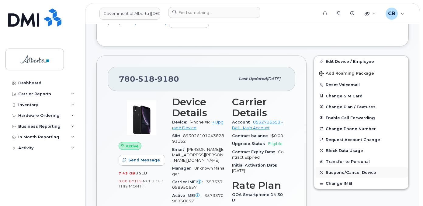
click at [346, 172] on span "Suspend/Cancel Device" at bounding box center [351, 173] width 50 height 5
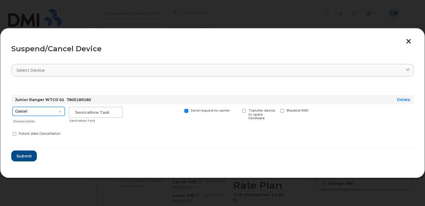
click at [60, 112] on select "Cancel Suspend - Extend Suspension Suspend - Reduced Rate Suspend - Lost Device…" at bounding box center [38, 111] width 52 height 9
select select "[object Object]"
click at [12, 107] on select "Cancel Suspend - Extend Suspension Suspend - Reduced Rate Suspend - Lost Device…" at bounding box center [38, 111] width 52 height 9
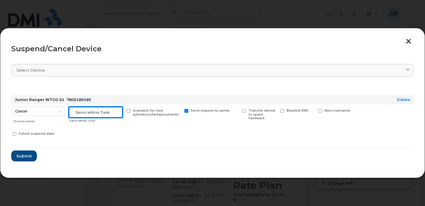
click at [80, 113] on input "text" at bounding box center [96, 112] width 54 height 11
paste input "SCTASK0851830"
type input "SCTASK0851830"
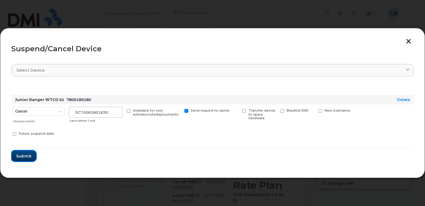
click at [25, 156] on span "Submit" at bounding box center [23, 157] width 15 height 6
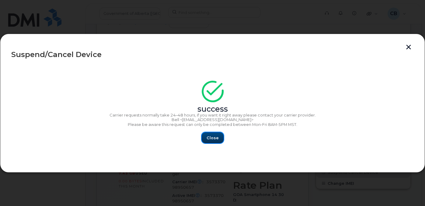
click at [211, 140] on span "Close" at bounding box center [212, 138] width 12 height 6
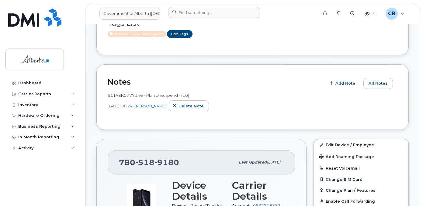
scroll to position [149, 0]
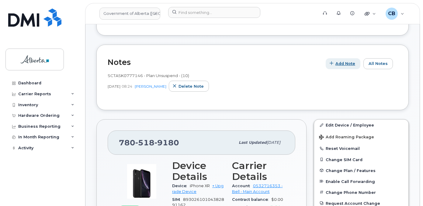
click at [346, 64] on span "Add Note" at bounding box center [345, 64] width 20 height 6
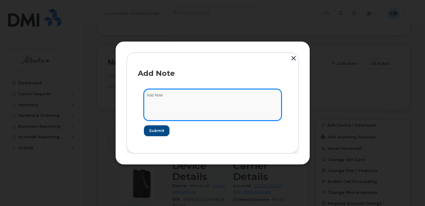
click at [191, 98] on textarea at bounding box center [212, 104] width 137 height 31
paste textarea "SCTASK0851830-Plan Suspend 4038747940 iPhone XR 357348098028675 F17XNFXQKXKN. R…"
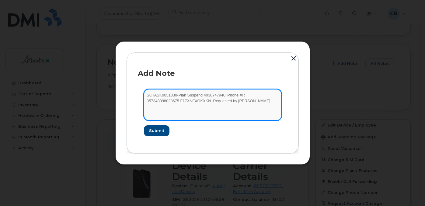
click at [203, 95] on textarea "SCTASK0851830-Plan Suspend 4038747940 iPhone XR 357348098028675 F17XNFXQKXKN. R…" at bounding box center [212, 104] width 137 height 31
paste textarea "7805189180"
click at [242, 95] on textarea "SCTASK0851830-Plan Suspend 7805189180 iPhone XR 357348098028675 F17XNFXQKXKN. R…" at bounding box center [212, 104] width 137 height 31
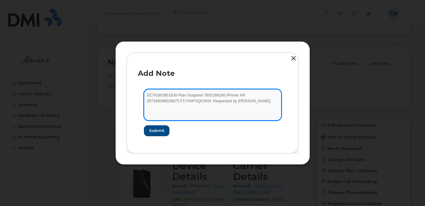
click at [173, 101] on textarea "SCTASK0851830-Plan Suspend 7805189180 iPhone XR 357348098028675 F17XNFXQKXKN. R…" at bounding box center [212, 104] width 137 height 31
paste textarea "37098950657 F17XNGRP"
click at [146, 100] on textarea "SCTASK0851830-Plan Suspend 7805189180 iPhone XR 357337098950657 F17XNGRPKXKN. R…" at bounding box center [212, 104] width 137 height 31
click at [238, 96] on textarea "SCTASK0851830-Plan Suspend 7805189180 iPhone XR 357337098950657 F17XNGRPKXKN. R…" at bounding box center [212, 104] width 137 height 31
type textarea "SCTASK0851830-Plan Suspend 7805189180 iPhone XR 357337098950657 F17XNGRPKXKN. R…"
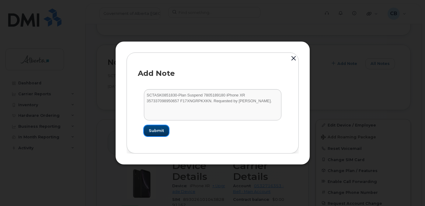
click at [153, 128] on span "Submit" at bounding box center [156, 131] width 15 height 6
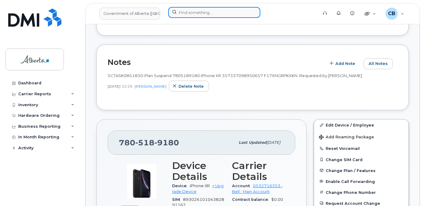
click at [188, 13] on input at bounding box center [214, 12] width 92 height 11
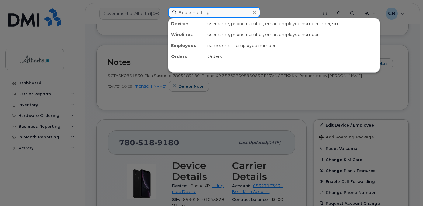
paste input "7806171911"
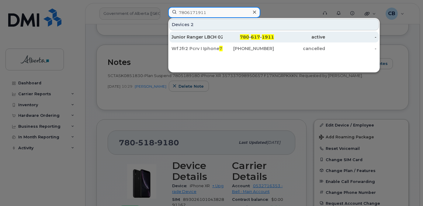
type input "7806171911"
click at [190, 36] on div "Junior Ranger LBCH 02" at bounding box center [196, 37] width 51 height 6
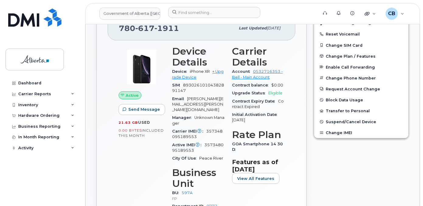
scroll to position [274, 0]
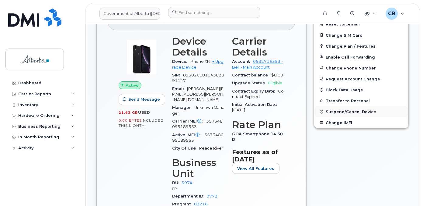
click at [347, 113] on span "Suspend/Cancel Device" at bounding box center [351, 112] width 50 height 5
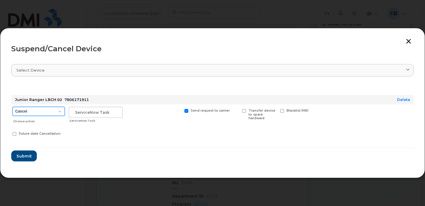
click at [58, 113] on select "Cancel Suspend - Extend Suspension Suspend - Reduced Rate Suspend - Lost Device…" at bounding box center [38, 111] width 52 height 9
select select "[object Object]"
click at [12, 107] on select "Cancel Suspend - Extend Suspension Suspend - Reduced Rate Suspend - Lost Device…" at bounding box center [38, 111] width 52 height 9
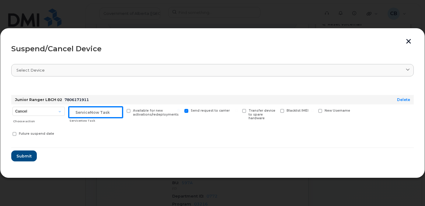
click at [77, 111] on input "text" at bounding box center [96, 112] width 54 height 11
paste input "SCTASK0851830"
type input "SCTASK0851830"
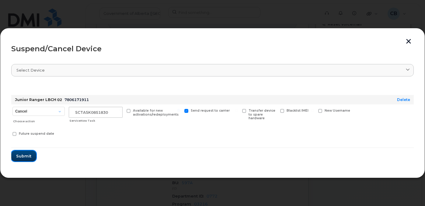
click at [25, 154] on span "Submit" at bounding box center [23, 157] width 15 height 6
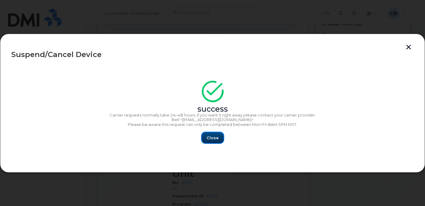
click at [213, 138] on span "Close" at bounding box center [212, 138] width 12 height 6
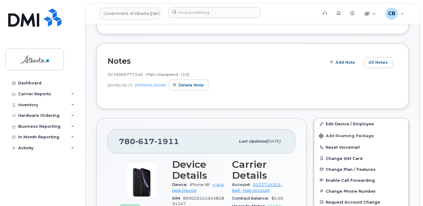
scroll to position [138, 0]
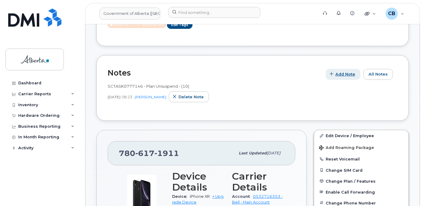
click at [344, 74] on span "Add Note" at bounding box center [345, 74] width 20 height 6
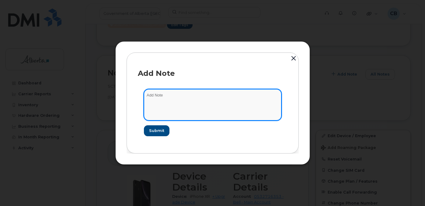
click at [165, 98] on textarea at bounding box center [212, 104] width 137 height 31
paste textarea "SCTASK0851830-Plan Suspend 4038747940 iPhone XR 357348098028675 F17XNFXQKXKN. R…"
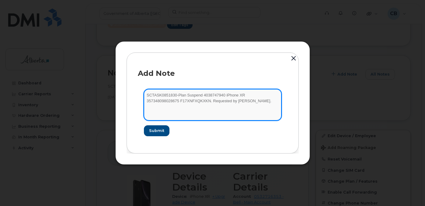
click at [206, 95] on textarea "SCTASK0851830-Plan Suspend 4038747940 iPhone XR 357348098028675 F17XNFXQKXKN. R…" at bounding box center [212, 104] width 137 height 31
paste textarea "7806171911"
click at [242, 95] on textarea "SCTASK0851830-Plan Suspend 7806171911 iPhone XR 357348098028675 F17XNFXQKXKN. R…" at bounding box center [212, 104] width 137 height 31
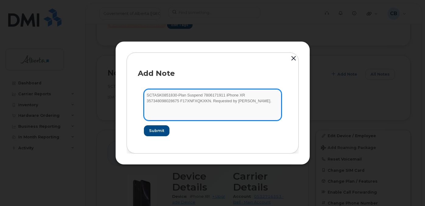
click at [172, 101] on textarea "SCTASK0851830-Plan Suspend 7806171911 iPhone XR 357348098028675 F17XNFXQKXKN. R…" at bounding box center [212, 104] width 137 height 31
paste textarea "5189553 F17XNH0R"
click at [238, 96] on textarea "SCTASK0851830-Plan Suspend 7806171911 iPhone XR 357348095189553 F17XNH0RKXKN. R…" at bounding box center [212, 104] width 137 height 31
click at [147, 101] on textarea "SCTASK0851830-Plan Suspend 7806171911 iPhone XR 357348095189553 F17XNH0RKXKN. R…" at bounding box center [212, 104] width 137 height 31
type textarea "SCTASK0851830-Plan Suspend 7806171911 iPhone XR 357348095189553 F17XNH0RKXKN. R…"
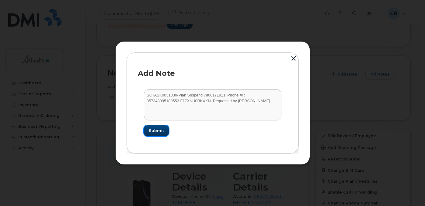
click at [156, 131] on span "Submit" at bounding box center [156, 131] width 15 height 6
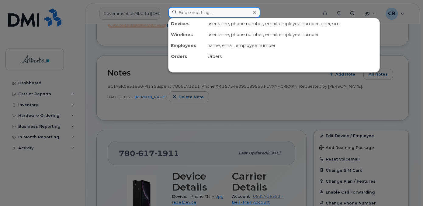
click at [206, 13] on input at bounding box center [214, 12] width 92 height 11
paste input "4038467472"
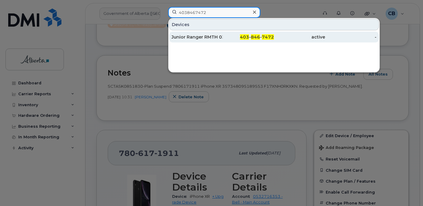
type input "4038467472"
click at [194, 34] on div "Junior Ranger RMTH 03" at bounding box center [196, 37] width 51 height 6
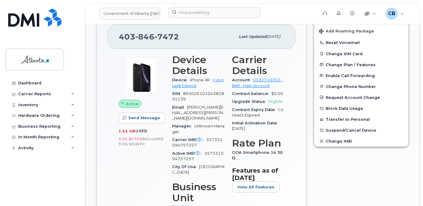
scroll to position [259, 0]
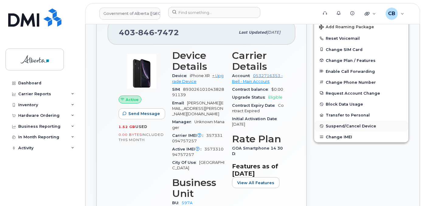
click at [344, 125] on span "Suspend/Cancel Device" at bounding box center [351, 126] width 50 height 5
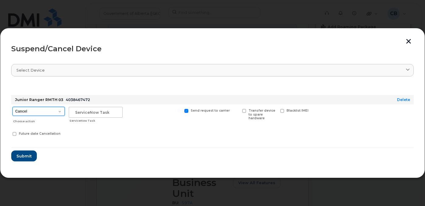
click at [59, 113] on select "Cancel Suspend - Extend Suspension Suspend - Reduced Rate Suspend - Lost Device…" at bounding box center [38, 111] width 52 height 9
select select "[object Object]"
click at [12, 107] on select "Cancel Suspend - Extend Suspension Suspend - Reduced Rate Suspend - Lost Device…" at bounding box center [38, 111] width 52 height 9
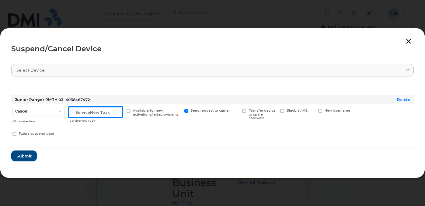
click at [81, 112] on input "text" at bounding box center [96, 112] width 54 height 11
paste input "SCTASK0851830"
type input "SCTASK0851830"
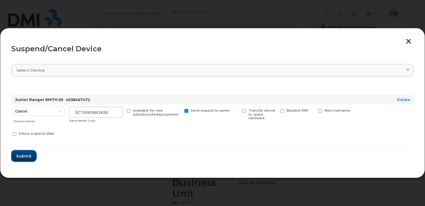
click at [23, 156] on span "Submit" at bounding box center [23, 157] width 15 height 6
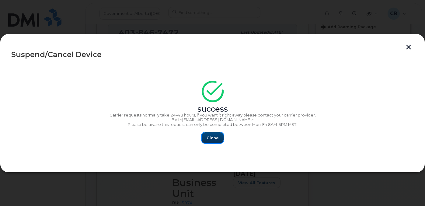
click at [207, 138] on span "Close" at bounding box center [212, 138] width 12 height 6
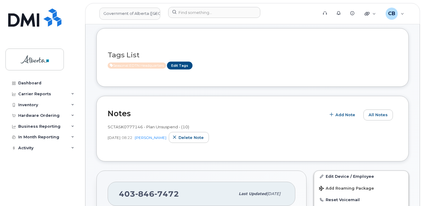
scroll to position [100, 0]
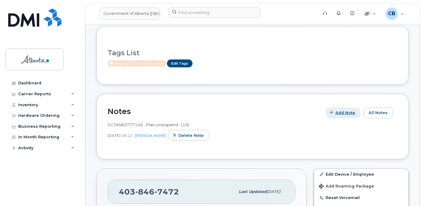
click at [343, 111] on span "Add Note" at bounding box center [345, 113] width 20 height 6
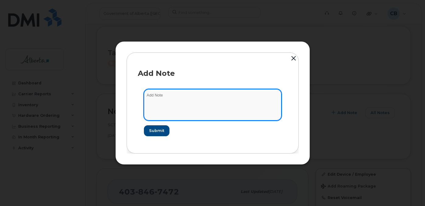
click at [168, 94] on textarea at bounding box center [212, 104] width 137 height 31
click at [173, 98] on textarea at bounding box center [212, 104] width 137 height 31
paste textarea "SCTASK0851830-Plan Suspend 4038747940 iPhone XR 357348098028675 F17XNFXQKXKN. R…"
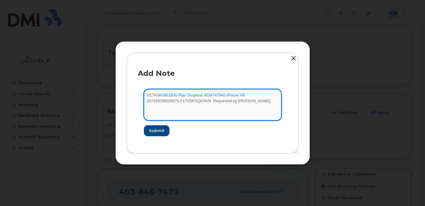
click at [205, 94] on textarea "SCTASK0851830-Plan Suspend 4038747940 iPhone XR 357348098028675 F17XNFXQKXKN. R…" at bounding box center [212, 104] width 137 height 31
paste textarea "467472"
click at [241, 95] on textarea "SCTASK0851830-Plan Suspend 4038467472 iPhone XR 357348098028675 F17XNFXQKXKN. R…" at bounding box center [212, 104] width 137 height 31
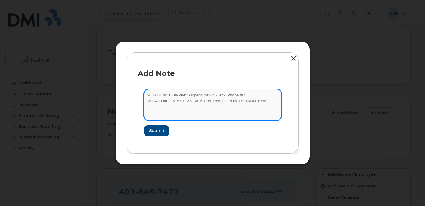
click at [167, 100] on textarea "SCTASK0851830-Plan Suspend 4038467472 iPhone XR 357348098028675 F17XNFXQKXKN. R…" at bounding box center [212, 104] width 137 height 31
paste textarea "31094757257 FK2XP6R"
type textarea "SCTASK0851830-Plan Suspend 4038467472 iPhone XR 357331094757257 FK2XP6RQKXKN. R…"
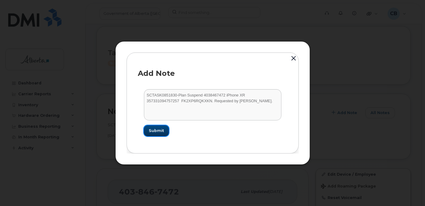
click at [158, 129] on span "Submit" at bounding box center [156, 131] width 15 height 6
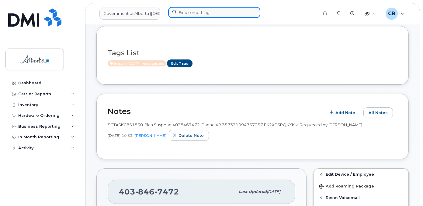
click at [197, 12] on input at bounding box center [214, 12] width 92 height 11
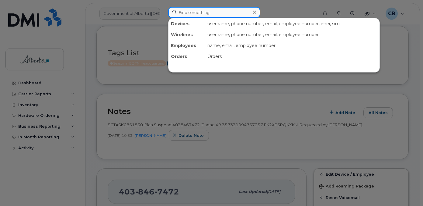
paste input "7808435271"
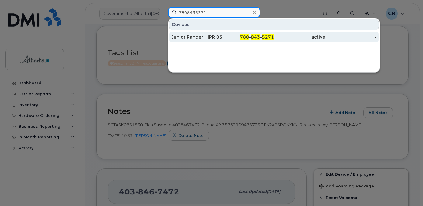
type input "7808435271"
click at [195, 36] on div "Junior Ranger HIPR 03" at bounding box center [196, 37] width 51 height 6
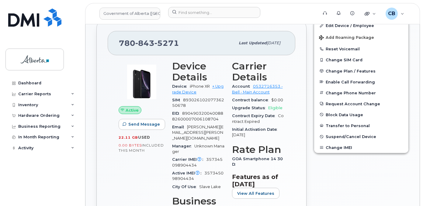
scroll to position [243, 0]
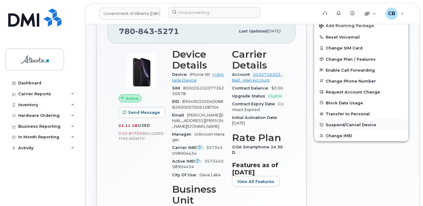
click at [355, 126] on span "Suspend/Cancel Device" at bounding box center [351, 125] width 50 height 5
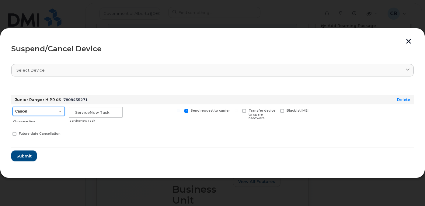
click at [57, 113] on select "Cancel Suspend - Extend Suspension Suspend - Reduced Rate Suspend - Lost Device…" at bounding box center [38, 111] width 52 height 9
select select "[object Object]"
click at [12, 107] on select "Cancel Suspend - Extend Suspension Suspend - Reduced Rate Suspend - Lost Device…" at bounding box center [38, 111] width 52 height 9
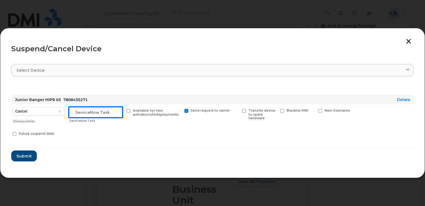
click at [76, 111] on input "text" at bounding box center [96, 112] width 54 height 11
paste input "SCTASK0851830"
type input "SCTASK0851830"
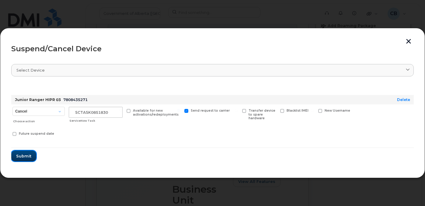
click at [25, 156] on span "Submit" at bounding box center [23, 157] width 15 height 6
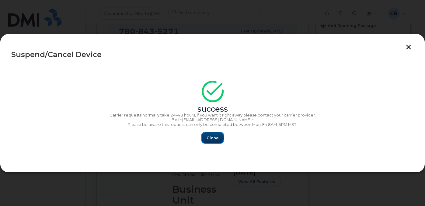
click at [214, 135] on button "Close" at bounding box center [213, 138] width 22 height 11
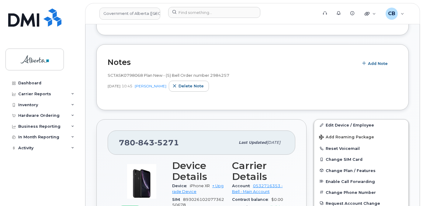
scroll to position [122, 0]
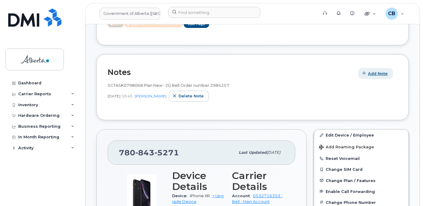
click at [377, 74] on span "Add Note" at bounding box center [378, 74] width 20 height 6
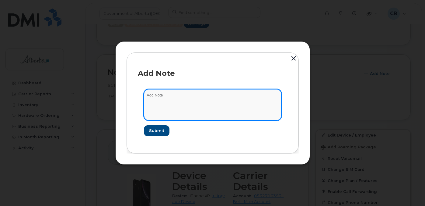
click at [190, 96] on textarea at bounding box center [212, 104] width 137 height 31
paste textarea "SCTASK0851830-Plan Suspend 4038747940 iPhone XR 357348098028675 F17XNFXQKXKN. R…"
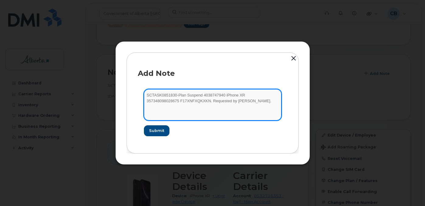
click at [205, 94] on textarea "SCTASK0851830-Plan Suspend 4038747940 iPhone XR 357348098028675 F17XNFXQKXKN. R…" at bounding box center [212, 104] width 137 height 31
paste textarea "7808435271"
click at [246, 95] on textarea "SCTASK0851830-Plan Suspend 7808435271 iPhone XR 357348098028675 F17XNFXQKXKN. R…" at bounding box center [212, 104] width 137 height 31
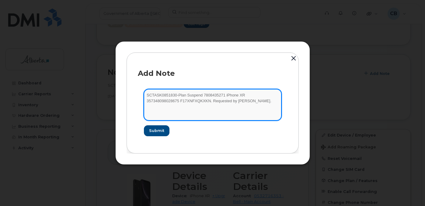
click at [172, 100] on textarea "SCTASK0851830-Plan Suspend 7808435271 iPhone XR 357348098028675 F17XNFXQKXKN. R…" at bounding box center [212, 104] width 137 height 31
paste textarea "5098904434 F2MXMF2L"
type textarea "SCTASK0851830-Plan Suspend 7808435271 iPhone XR 357345098904434 F2MXMF2LKXKN. R…"
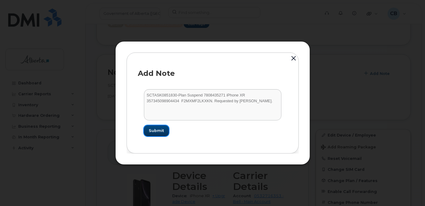
click at [158, 131] on span "Submit" at bounding box center [156, 131] width 15 height 6
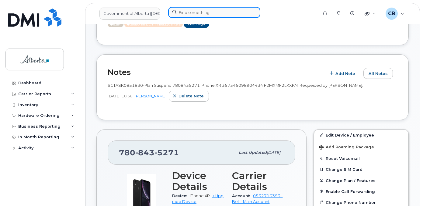
click at [196, 14] on input at bounding box center [214, 12] width 92 height 11
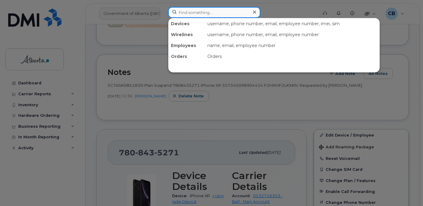
paste input "7808210524"
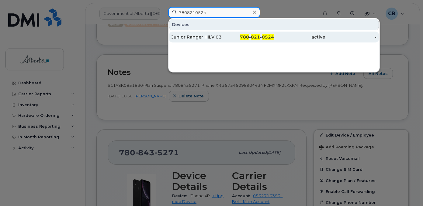
type input "7808210524"
click at [193, 37] on div "Junior Ranger HILV 03" at bounding box center [196, 37] width 51 height 6
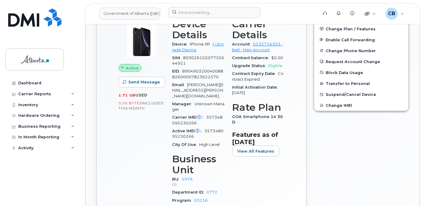
scroll to position [243, 0]
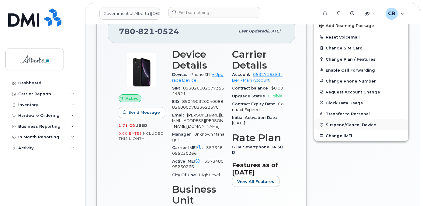
click at [340, 124] on span "Suspend/Cancel Device" at bounding box center [351, 125] width 50 height 5
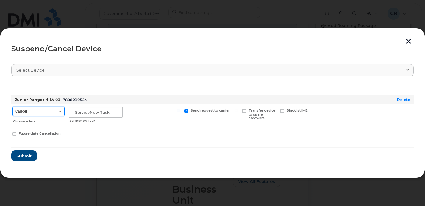
click at [61, 110] on select "Cancel Suspend - Extend Suspension Suspend - Reduced Rate Suspend - Lost Device…" at bounding box center [38, 111] width 52 height 9
select select "[object Object]"
click at [12, 107] on select "Cancel Suspend - Extend Suspension Suspend - Reduced Rate Suspend - Lost Device…" at bounding box center [38, 111] width 52 height 9
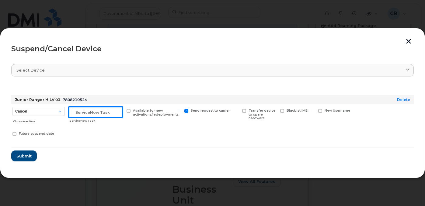
click at [80, 112] on input "text" at bounding box center [96, 112] width 54 height 11
paste input "SCTASK0851830"
type input "SCTASK0851830"
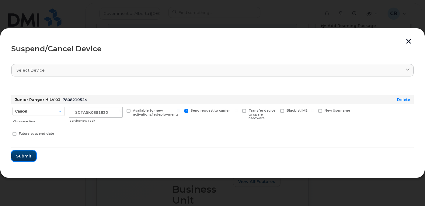
click at [20, 155] on span "Submit" at bounding box center [23, 157] width 15 height 6
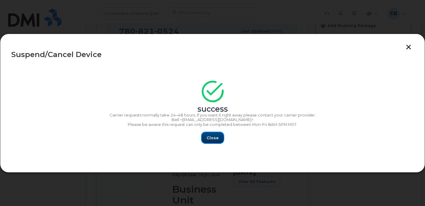
click at [209, 137] on span "Close" at bounding box center [212, 138] width 12 height 6
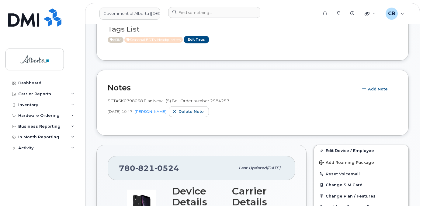
scroll to position [109, 0]
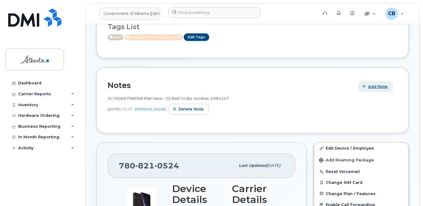
click at [380, 85] on span "Add Note" at bounding box center [378, 87] width 20 height 6
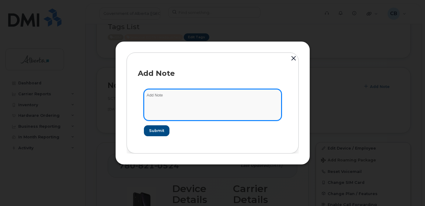
click at [174, 98] on textarea at bounding box center [212, 104] width 137 height 31
paste textarea "SCTASK0851830-Plan Suspend 4038747940 iPhone XR 357348098028675 F17XNFXQKXKN. R…"
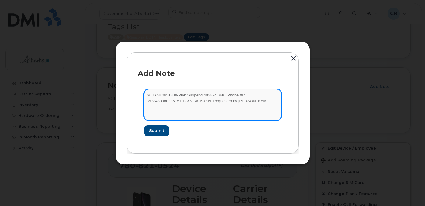
click at [204, 95] on textarea "SCTASK0851830-Plan Suspend 4038747940 iPhone XR 357348098028675 F17XNFXQKXKN. R…" at bounding box center [212, 104] width 137 height 31
paste textarea "7808210524"
click at [245, 95] on textarea "SCTASK0851830-Plan Suspend 7808210524 iPhone XR 357348098028675 F17XNFXQKXKN. R…" at bounding box center [212, 104] width 137 height 31
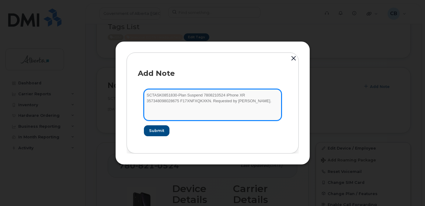
click at [168, 102] on textarea "SCTASK0851830-Plan Suspend 7808210524 iPhone XR 357348098028675 F17XNFXQKXKN. R…" at bounding box center [212, 104] width 137 height 31
paste textarea "5230266 F17XNG4T"
type textarea "SCTASK0851830-Plan Suspend 7808210524 iPhone XR 357348095230266 F17XNG4TKXKN. R…"
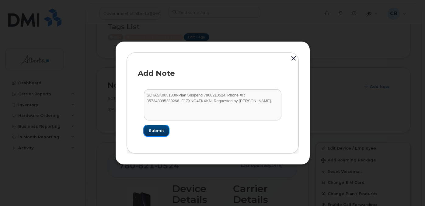
click at [154, 131] on span "Submit" at bounding box center [156, 131] width 15 height 6
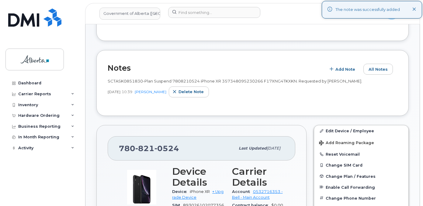
scroll to position [117, 0]
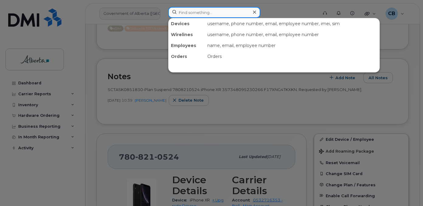
click at [178, 14] on input at bounding box center [214, 12] width 92 height 11
paste input "7807797443"
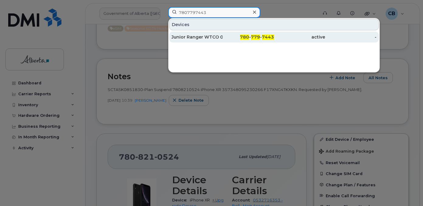
type input "7807797443"
click at [193, 36] on div "Junior Ranger WTCO 03" at bounding box center [196, 37] width 51 height 6
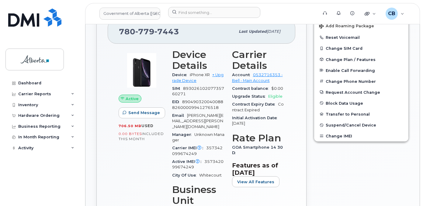
scroll to position [243, 0]
click at [347, 124] on span "Suspend/Cancel Device" at bounding box center [351, 125] width 50 height 5
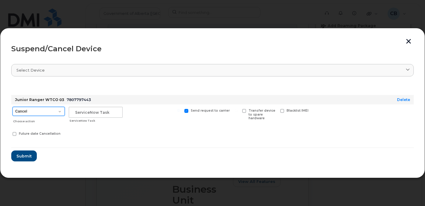
click at [58, 112] on select "Cancel Suspend - Extend Suspension Suspend - Reduced Rate Suspend - Lost Device…" at bounding box center [38, 111] width 52 height 9
select select "[object Object]"
click at [12, 107] on select "Cancel Suspend - Extend Suspension Suspend - Reduced Rate Suspend - Lost Device…" at bounding box center [38, 111] width 52 height 9
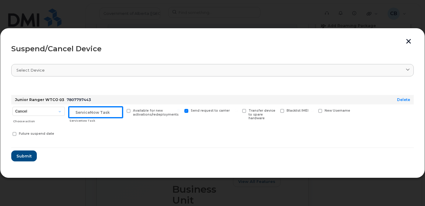
click at [77, 113] on input "text" at bounding box center [96, 112] width 54 height 11
paste input "SCTASK0851830"
type input "SCTASK0851830"
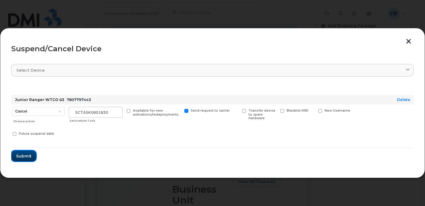
click at [24, 154] on span "Submit" at bounding box center [23, 157] width 15 height 6
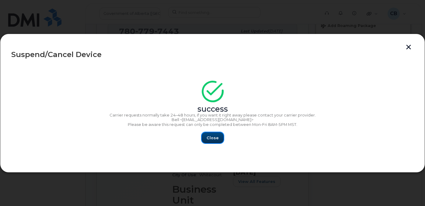
click at [211, 133] on button "Close" at bounding box center [213, 138] width 22 height 11
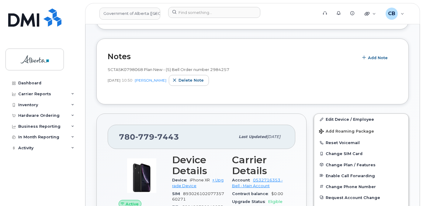
scroll to position [122, 0]
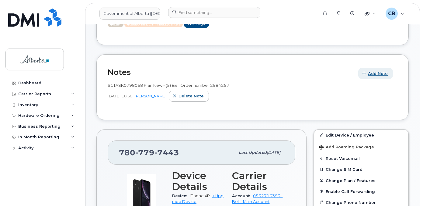
click at [380, 71] on span "Add Note" at bounding box center [378, 74] width 20 height 6
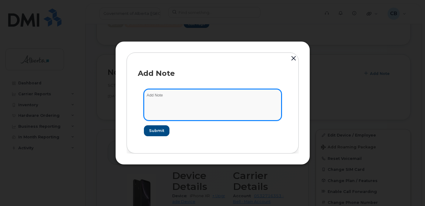
click at [165, 97] on textarea at bounding box center [212, 104] width 137 height 31
paste textarea "SCTASK0851830-Plan Suspend 4038747940 iPhone XR 357348098028675 F17XNFXQKXKN. R…"
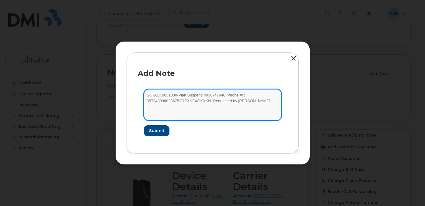
click at [204, 93] on textarea "SCTASK0851830-Plan Suspend 4038747940 iPhone XR 357348098028675 F17XNFXQKXKN. R…" at bounding box center [212, 104] width 137 height 31
paste textarea "7807797443"
click at [244, 95] on textarea "SCTASK0851830-Plan Suspend 7807797443 iPhone XR 357348098028675 F17XNFXQKXKN. R…" at bounding box center [212, 104] width 137 height 31
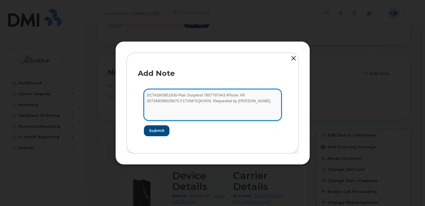
click at [166, 100] on textarea "SCTASK0851830-Plan Suspend 7807797443 iPhone XR 357348098028675 F17XNFXQKXKN. R…" at bounding box center [212, 104] width 137 height 31
paste textarea "2099674249 FK1XTJ1Z"
type textarea "SCTASK0851830-Plan Suspend 7807797443 iPhone XR 357342099674249 FK1XTJ1ZKXKN. R…"
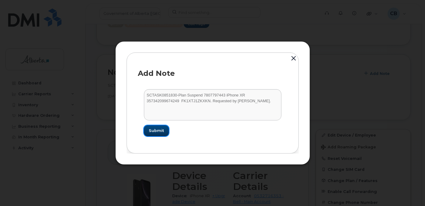
click at [154, 130] on span "Submit" at bounding box center [156, 131] width 15 height 6
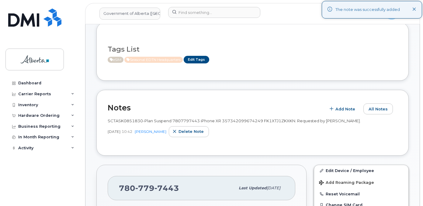
scroll to position [69, 0]
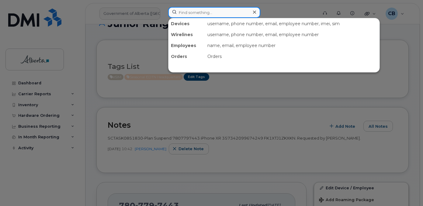
click at [192, 9] on input at bounding box center [214, 12] width 92 height 11
paste input "7807926214"
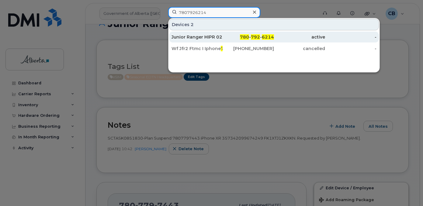
type input "7807926214"
click at [196, 37] on div "Junior Ranger HIPR 02" at bounding box center [196, 37] width 51 height 6
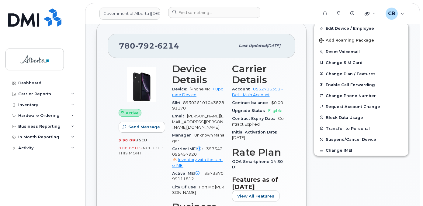
scroll to position [243, 0]
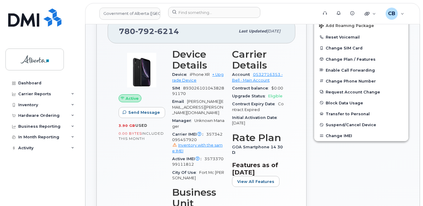
click at [207, 157] on span "357337099111812" at bounding box center [197, 162] width 51 height 10
copy span "357337099111812"
click at [283, 150] on div "GOA Smartphone 14 30D" at bounding box center [258, 151] width 53 height 14
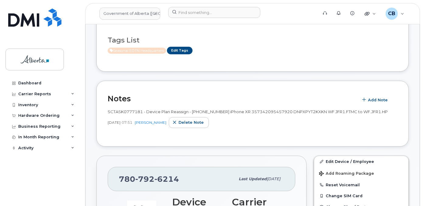
scroll to position [95, 0]
